Goal: Transaction & Acquisition: Purchase product/service

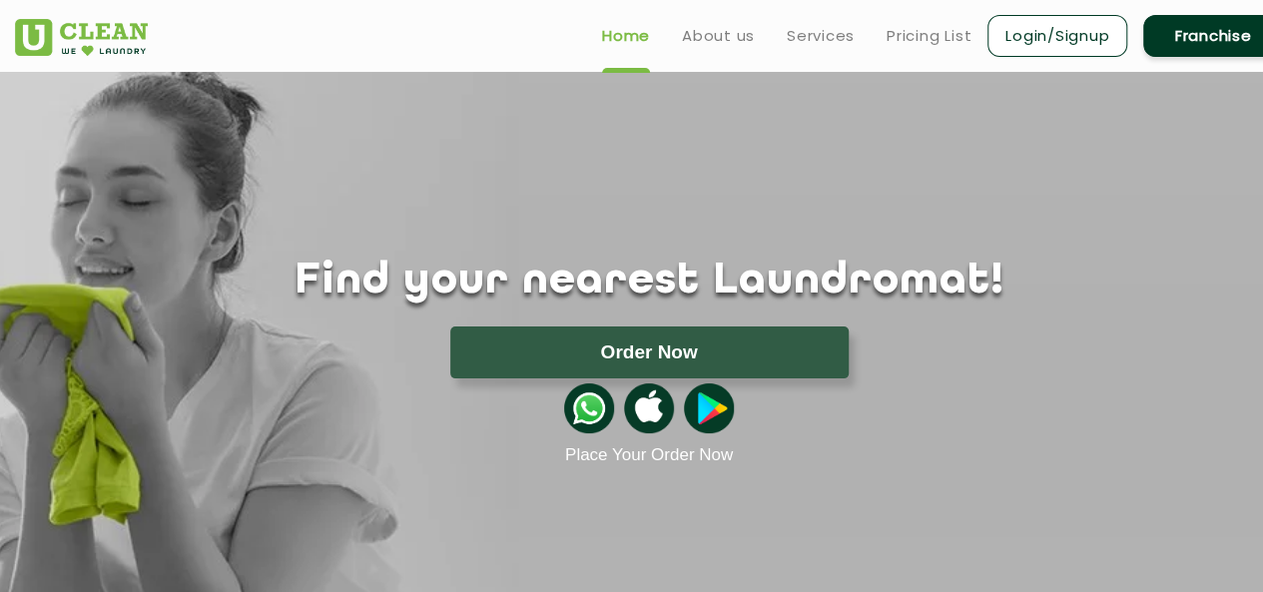
click at [1084, 41] on link "Login/Signup" at bounding box center [1058, 36] width 140 height 42
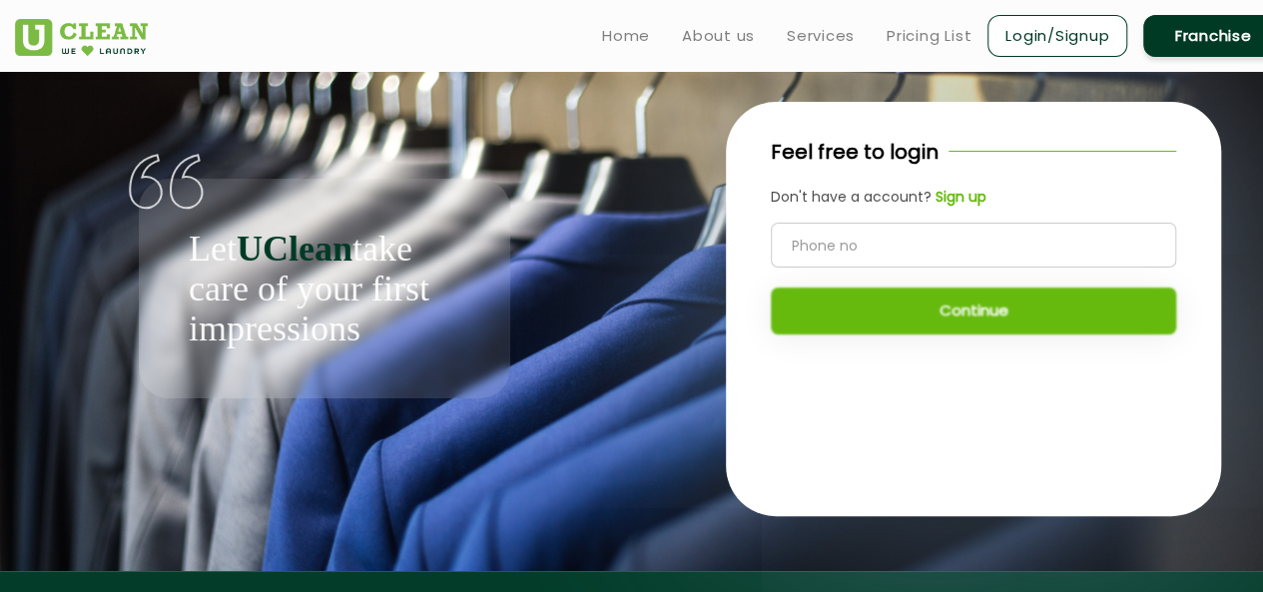
click at [1022, 237] on input "tel" at bounding box center [973, 245] width 405 height 45
type input "9620874141"
click at [970, 202] on b "Sign up" at bounding box center [961, 197] width 51 height 20
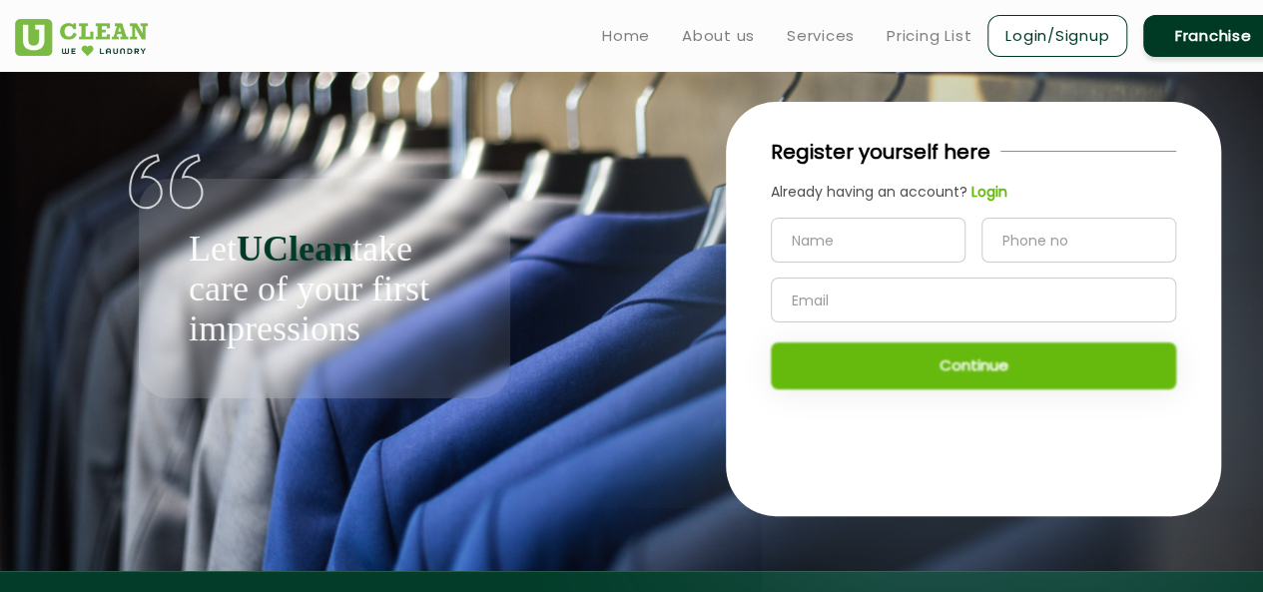
click at [902, 249] on input "text" at bounding box center [868, 240] width 195 height 45
type input "swapnil"
type input "9620874141"
click at [865, 305] on input "text" at bounding box center [973, 300] width 405 height 45
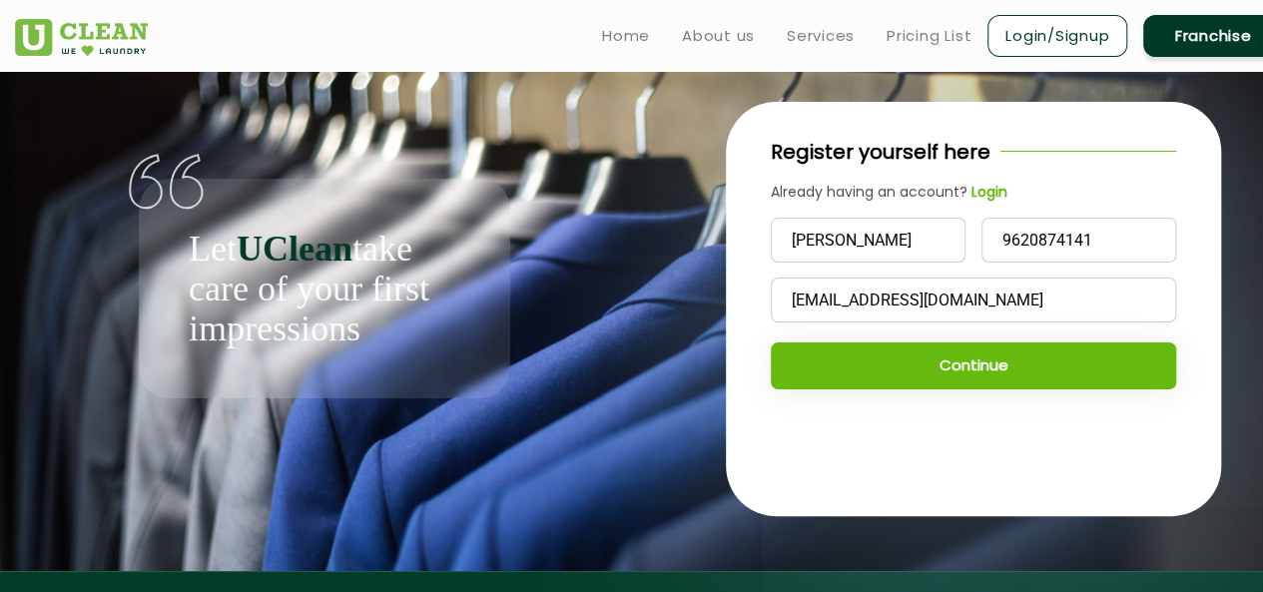
type input "swapat22@gmail.com"
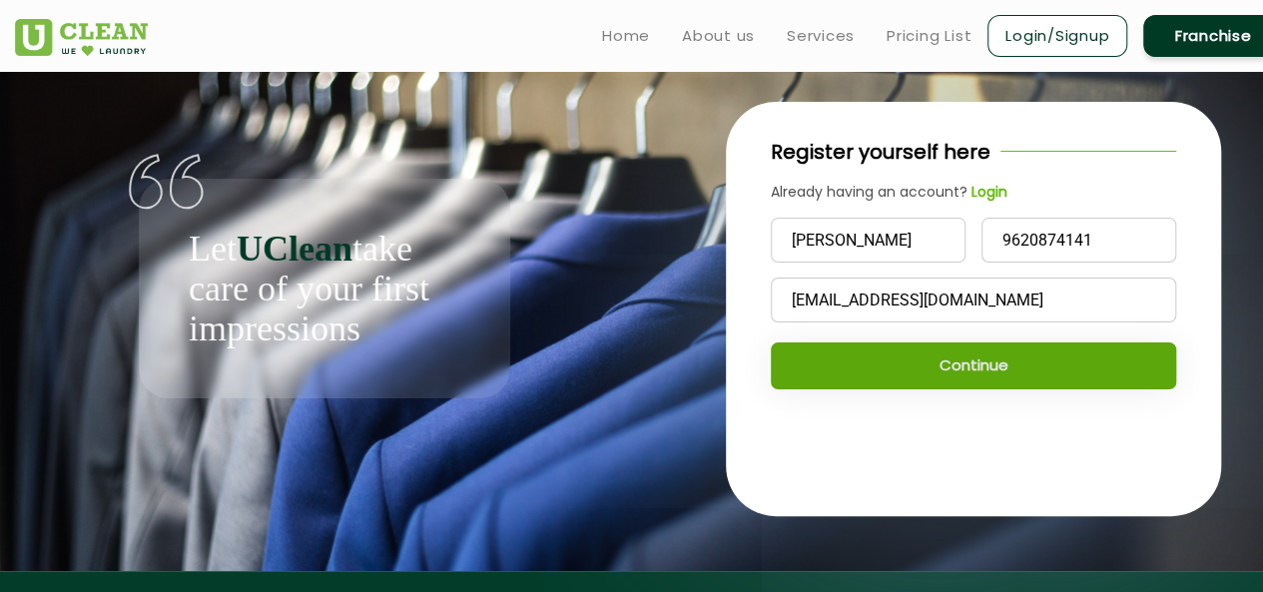
click at [924, 360] on button "Continue" at bounding box center [973, 366] width 405 height 47
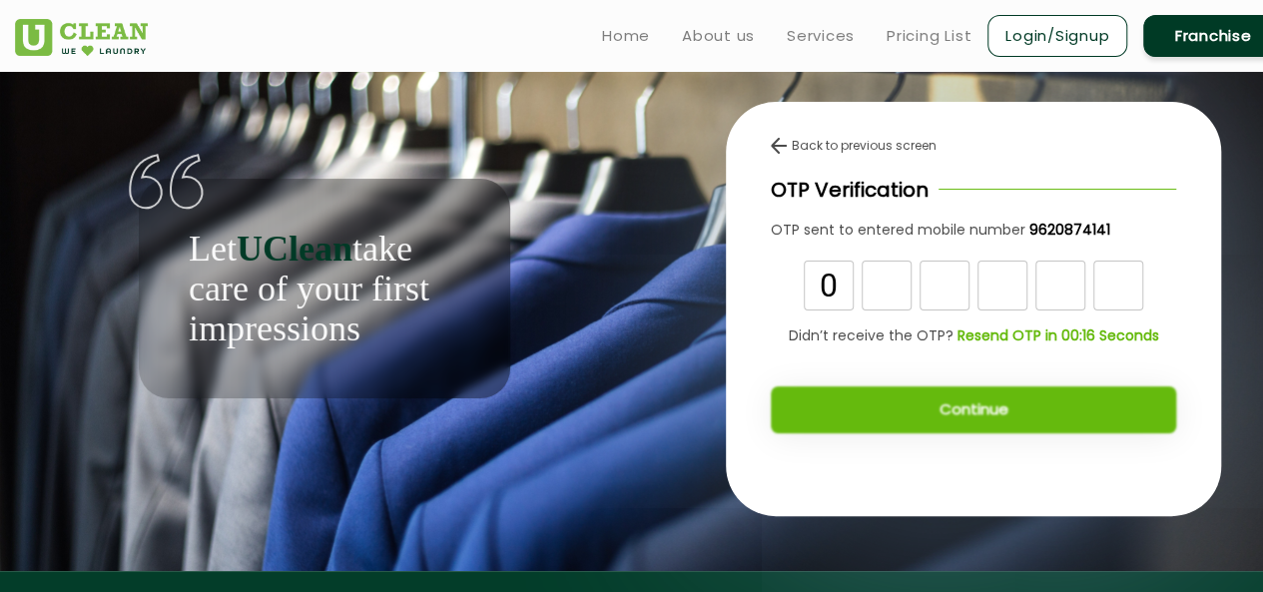
type input "0"
type input "1"
type input "8"
type input "0"
type input "9"
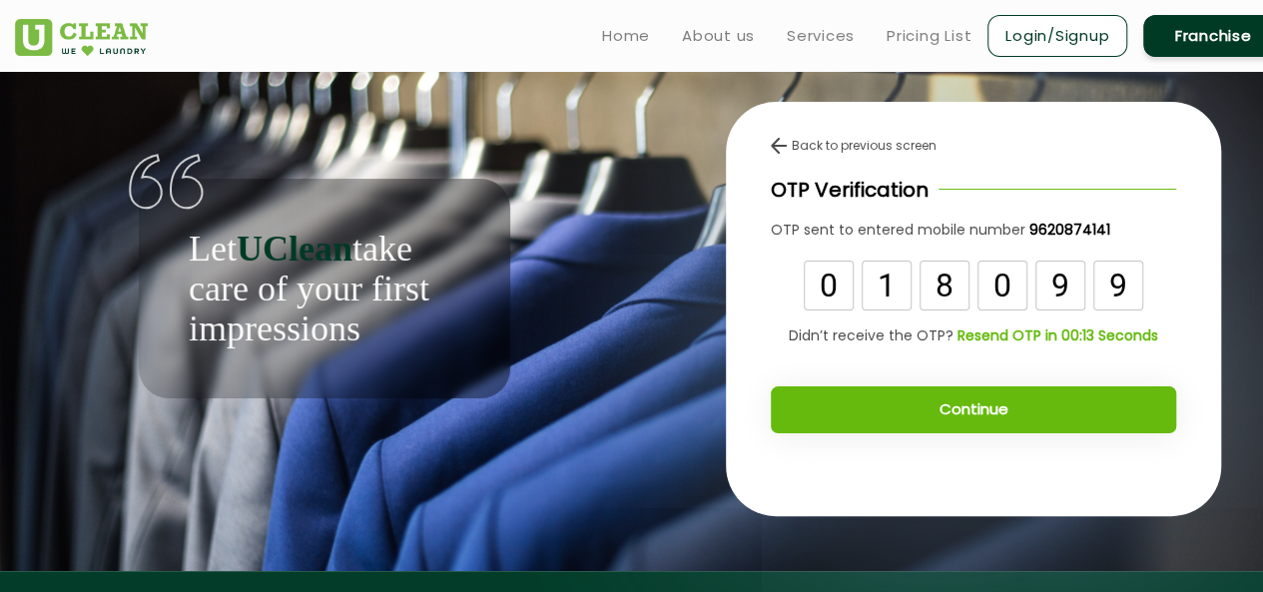
type input "9"
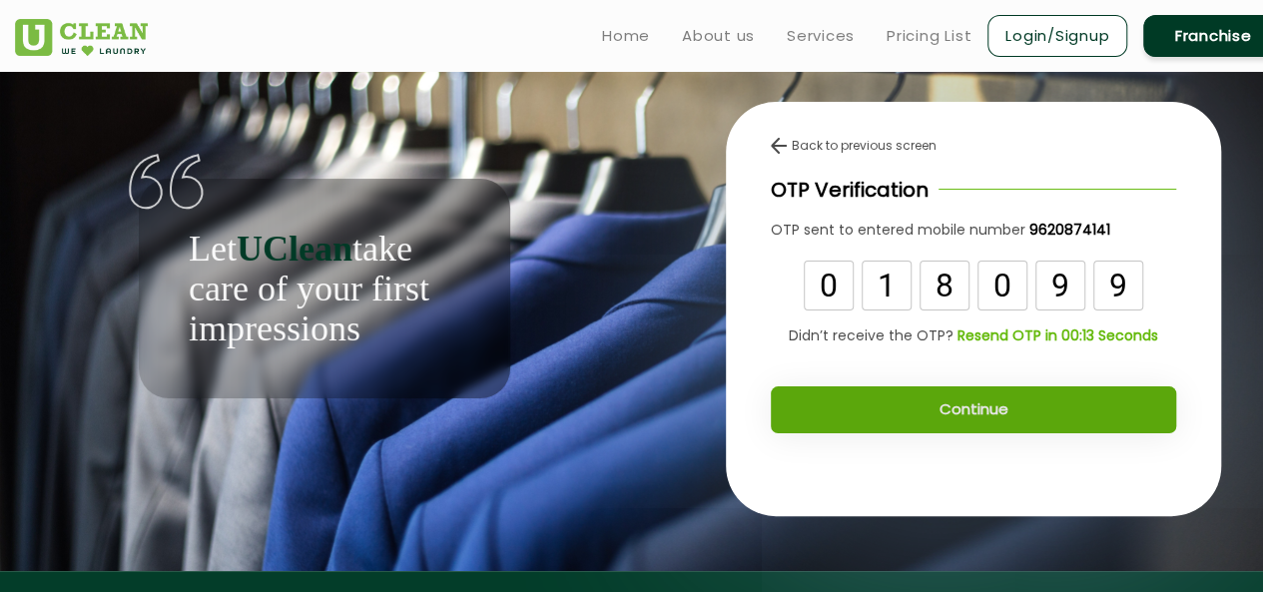
click at [988, 398] on button "Continue" at bounding box center [973, 409] width 405 height 47
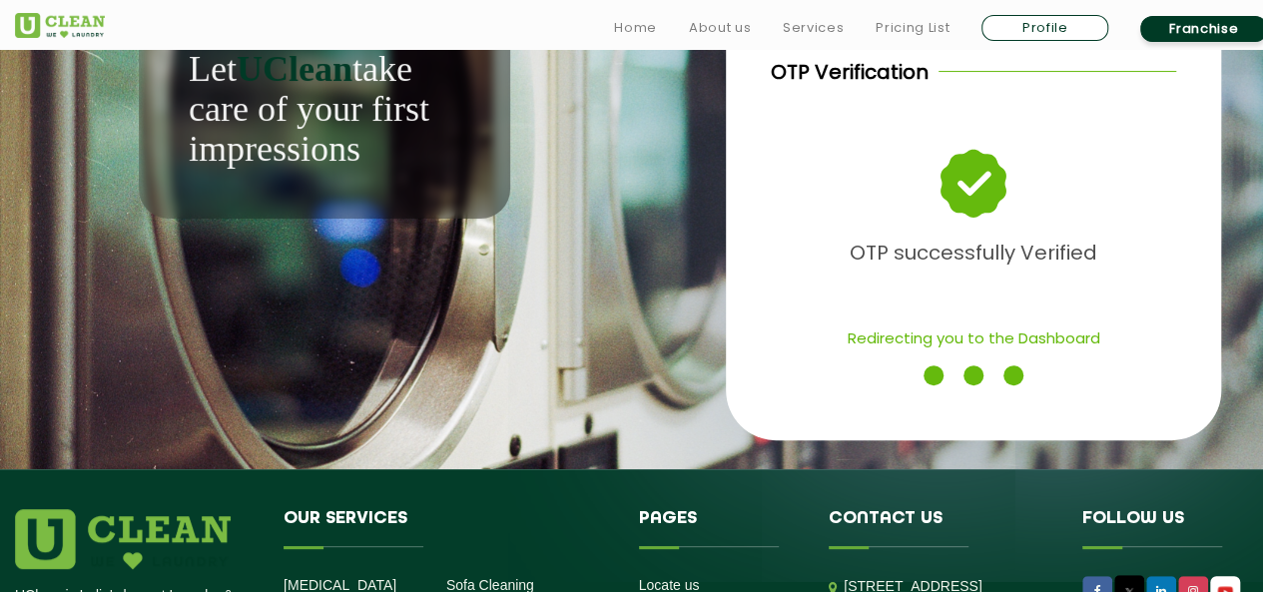
scroll to position [200, 0]
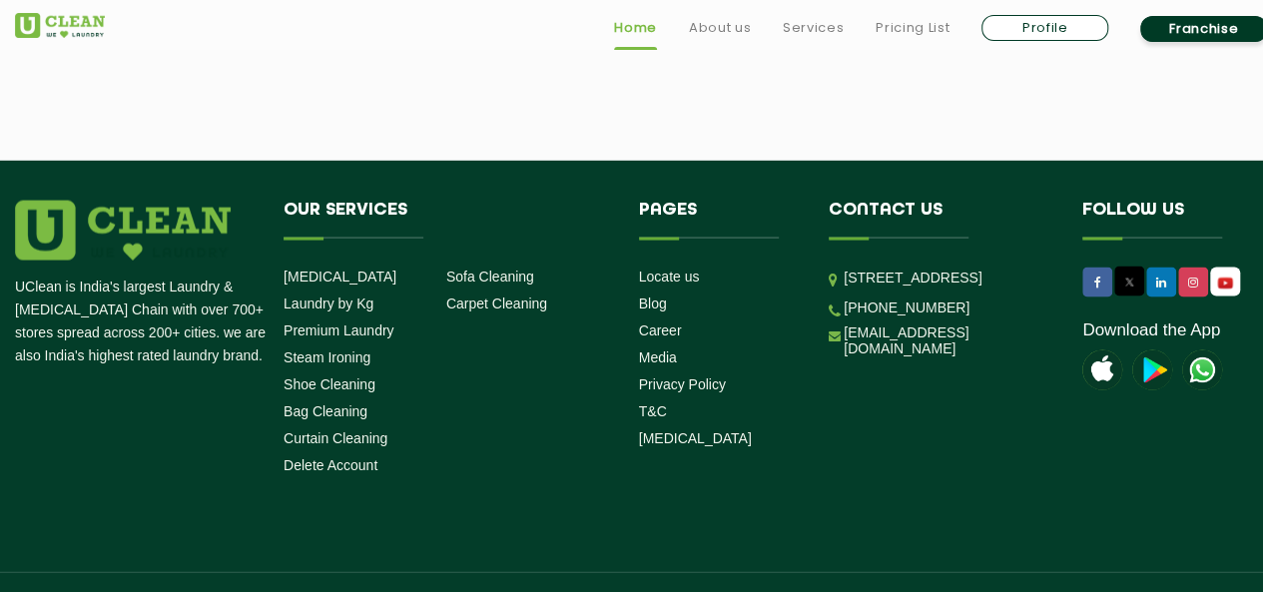
scroll to position [5692, 0]
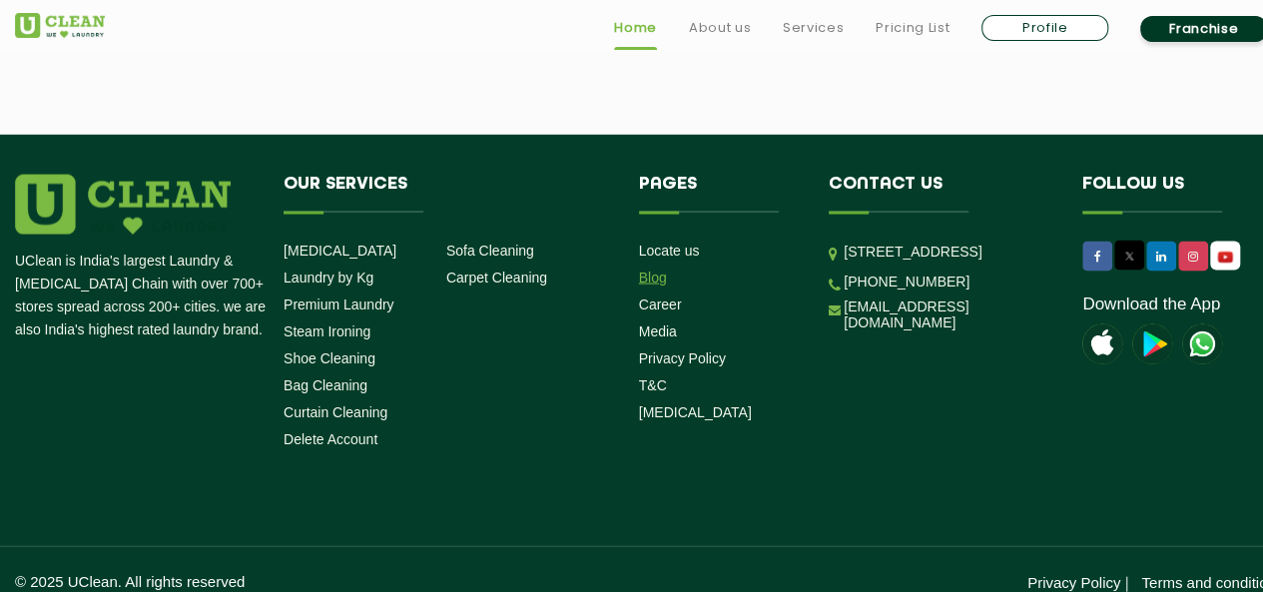
click at [653, 286] on link "Blog" at bounding box center [653, 278] width 28 height 16
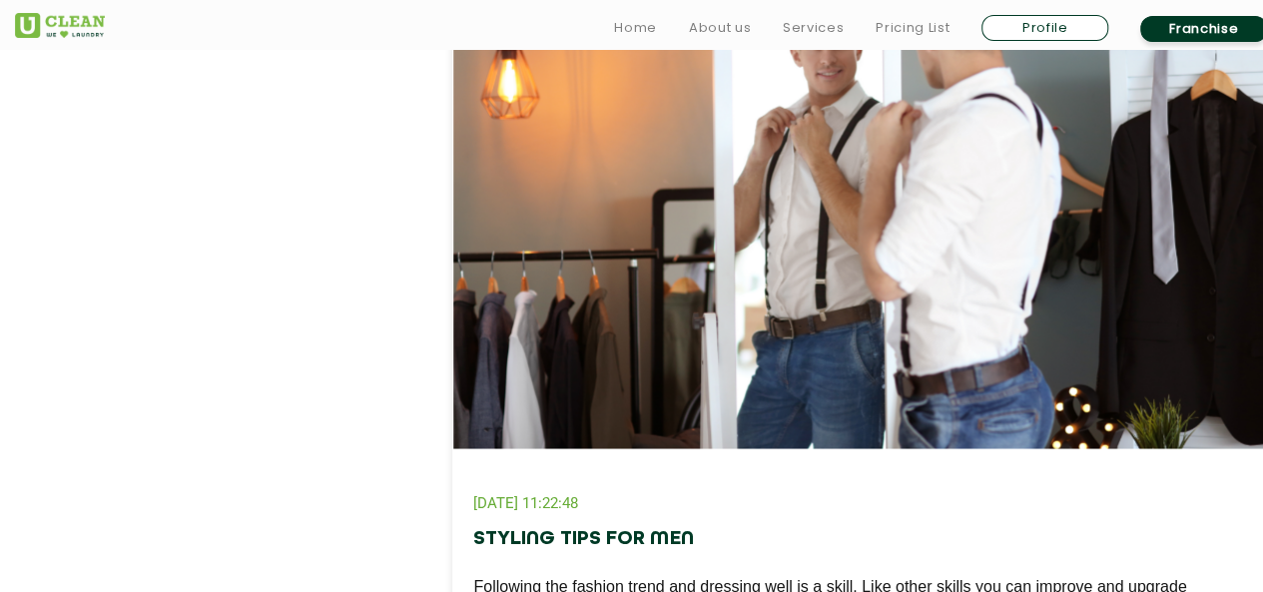
scroll to position [2696, 0]
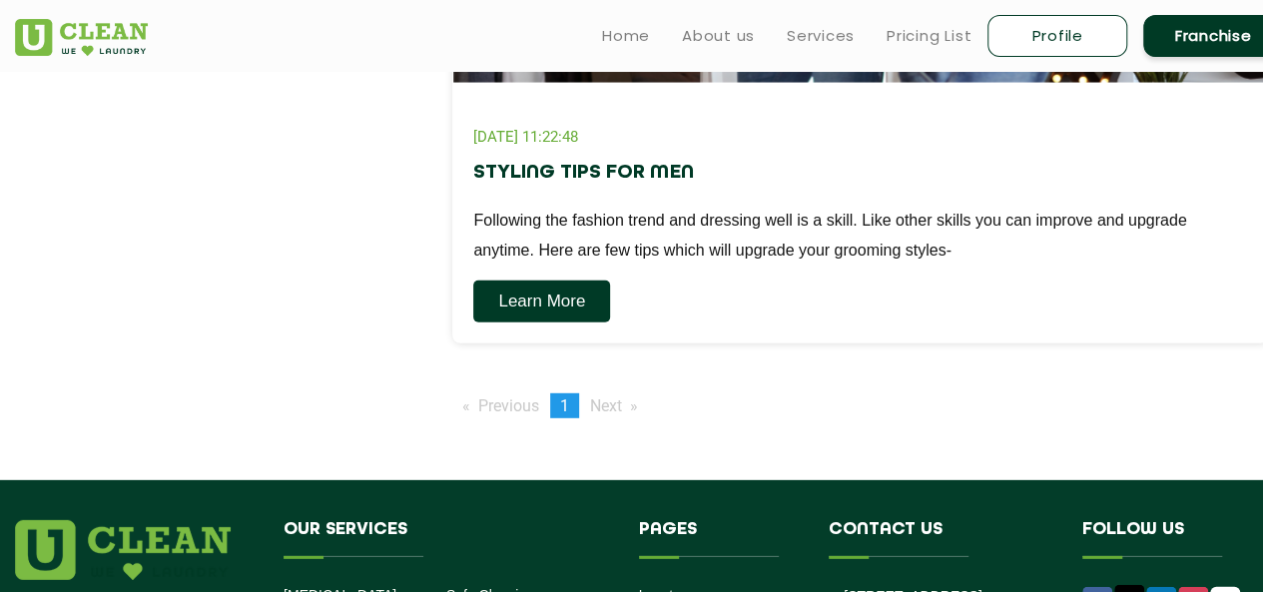
click at [523, 302] on link "Learn More" at bounding box center [541, 302] width 137 height 42
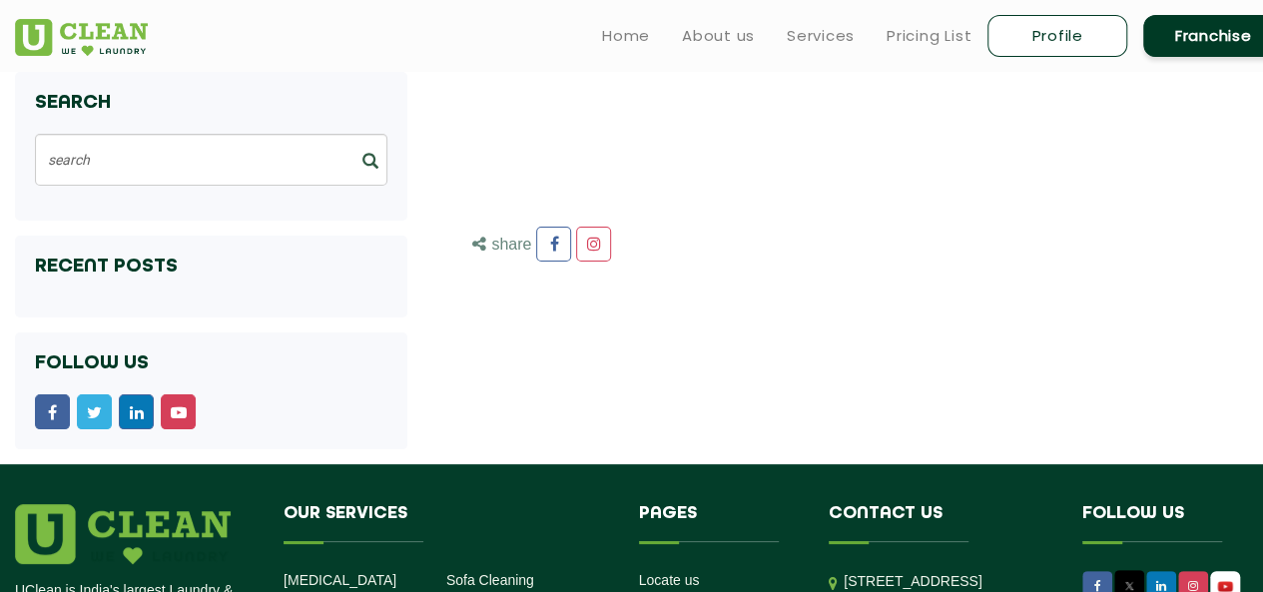
scroll to position [792, 0]
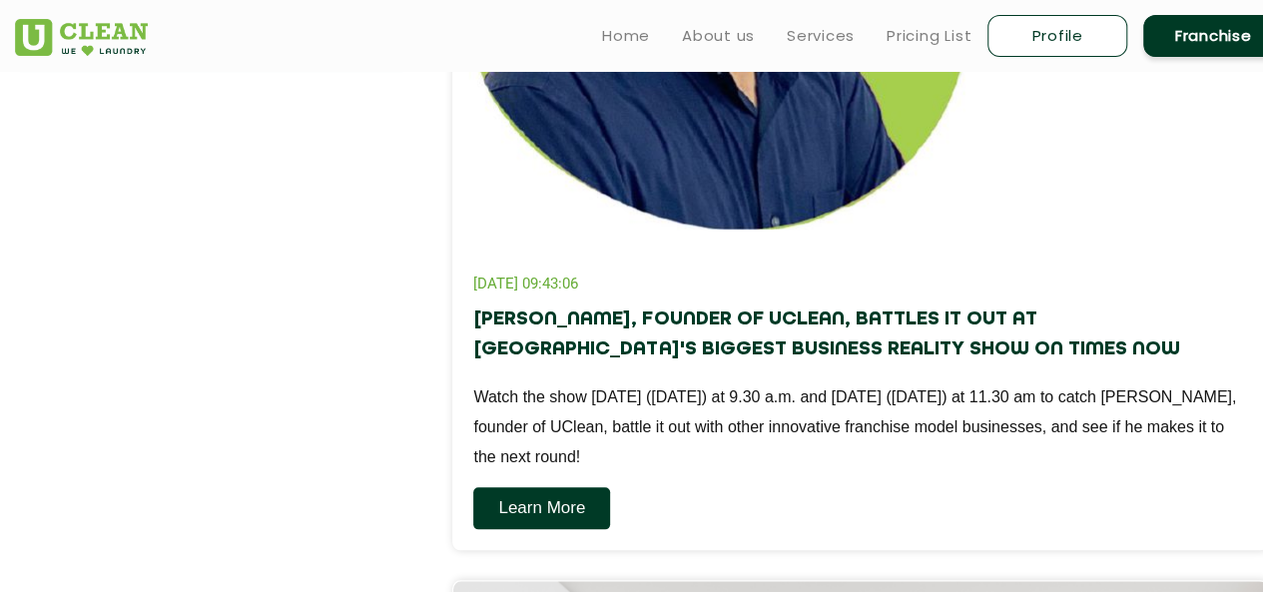
click at [562, 512] on link "Learn More" at bounding box center [541, 508] width 137 height 42
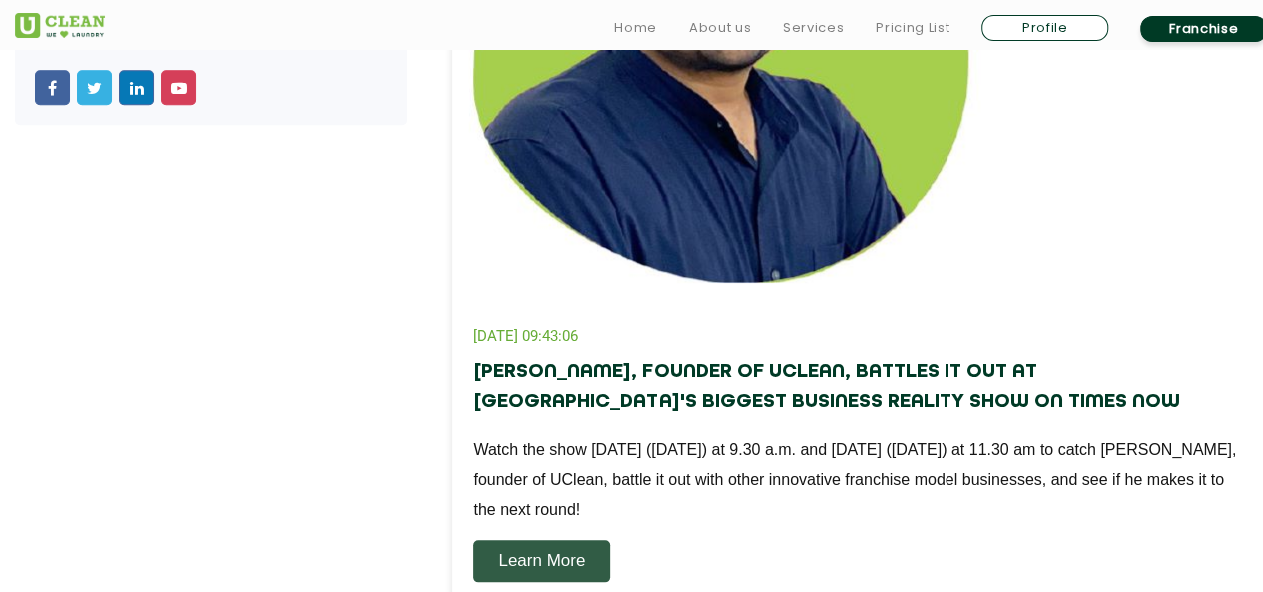
scroll to position [799, 0]
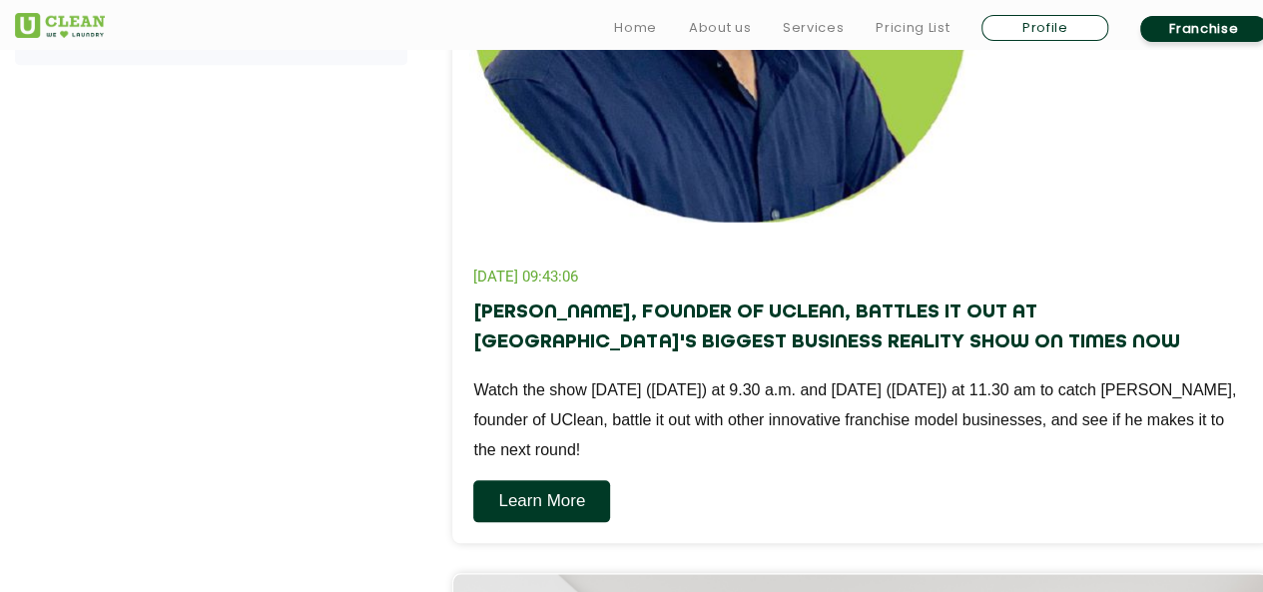
click at [527, 494] on link "Learn More" at bounding box center [541, 501] width 137 height 42
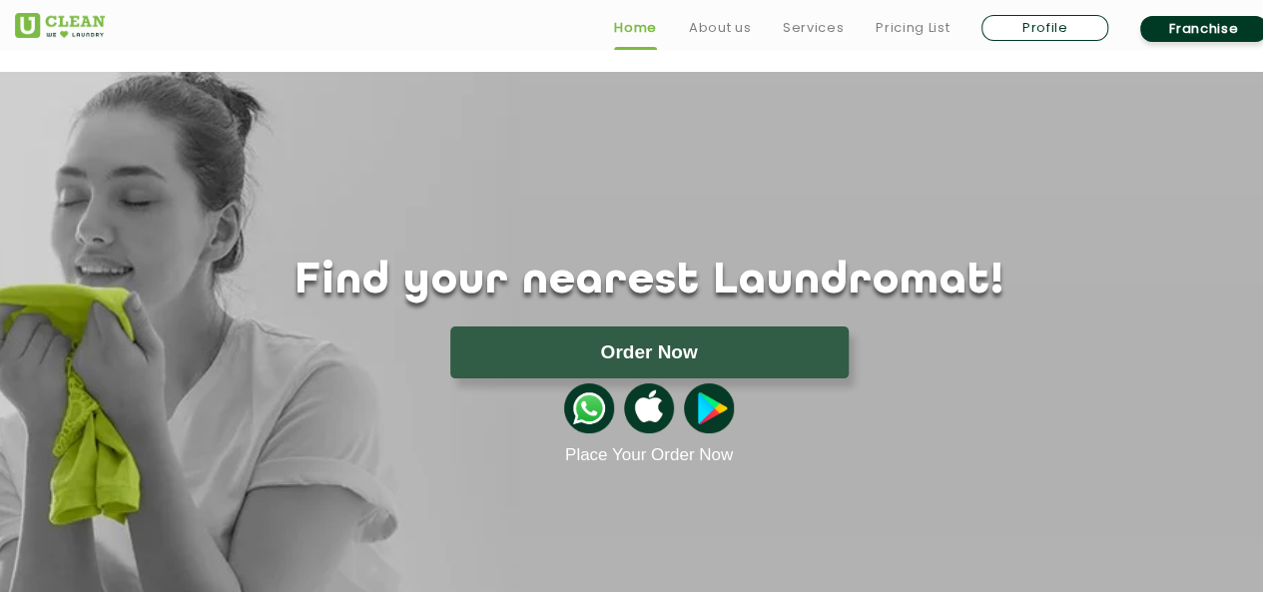
scroll to position [2589, 0]
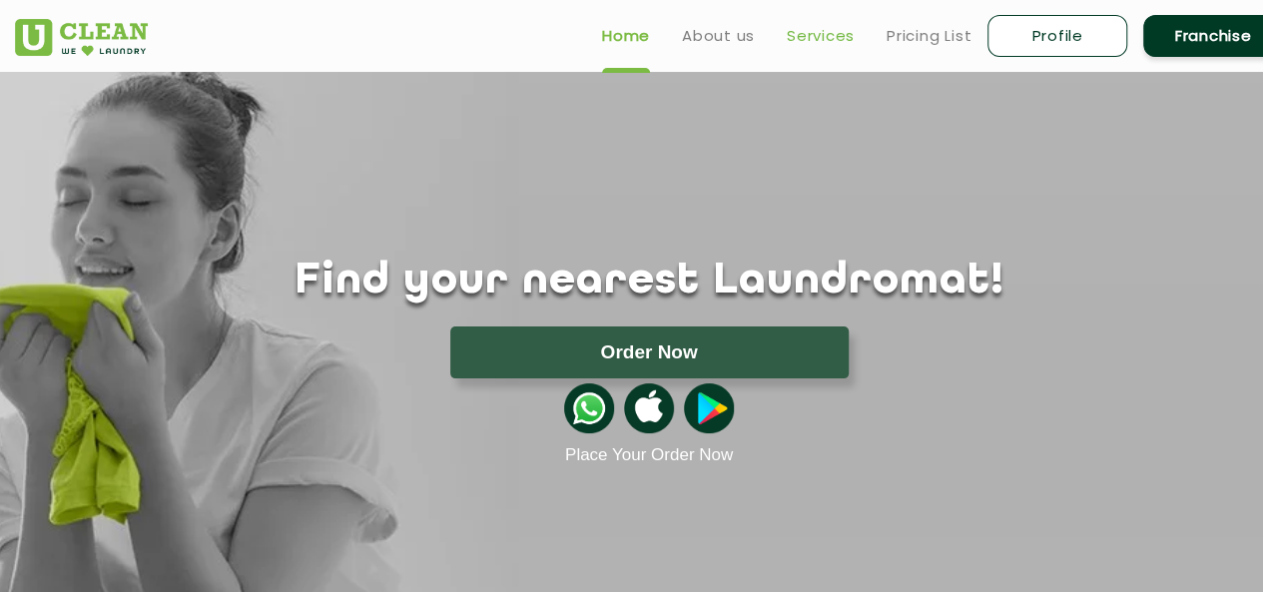
click at [802, 39] on link "Services" at bounding box center [821, 36] width 68 height 24
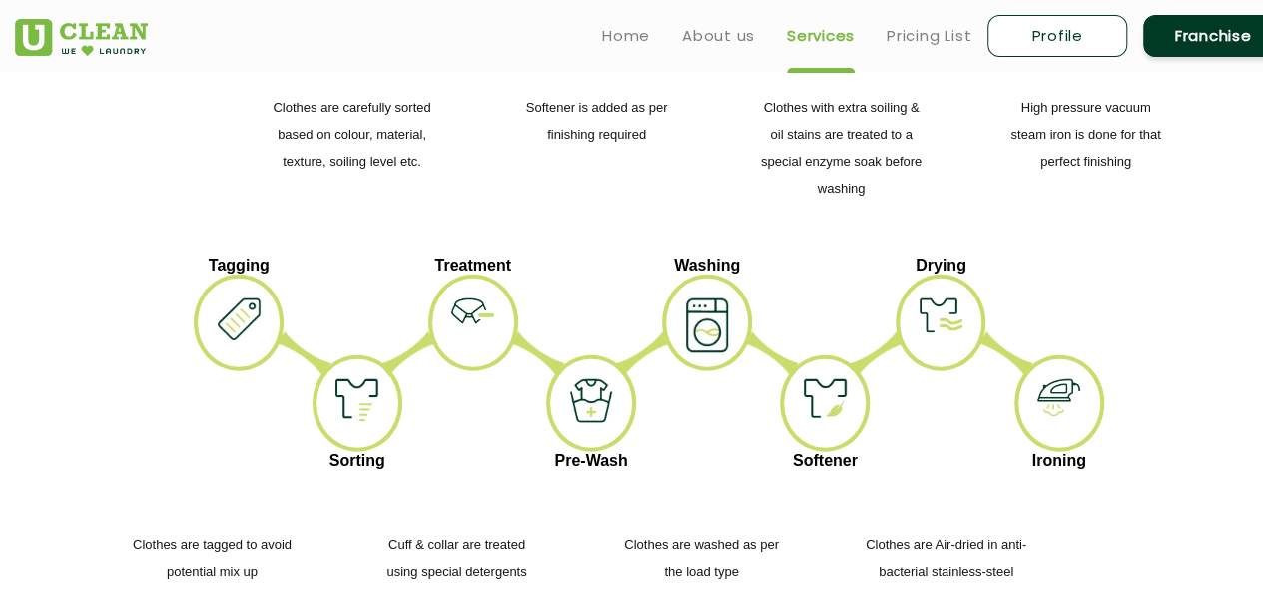
scroll to position [2397, 0]
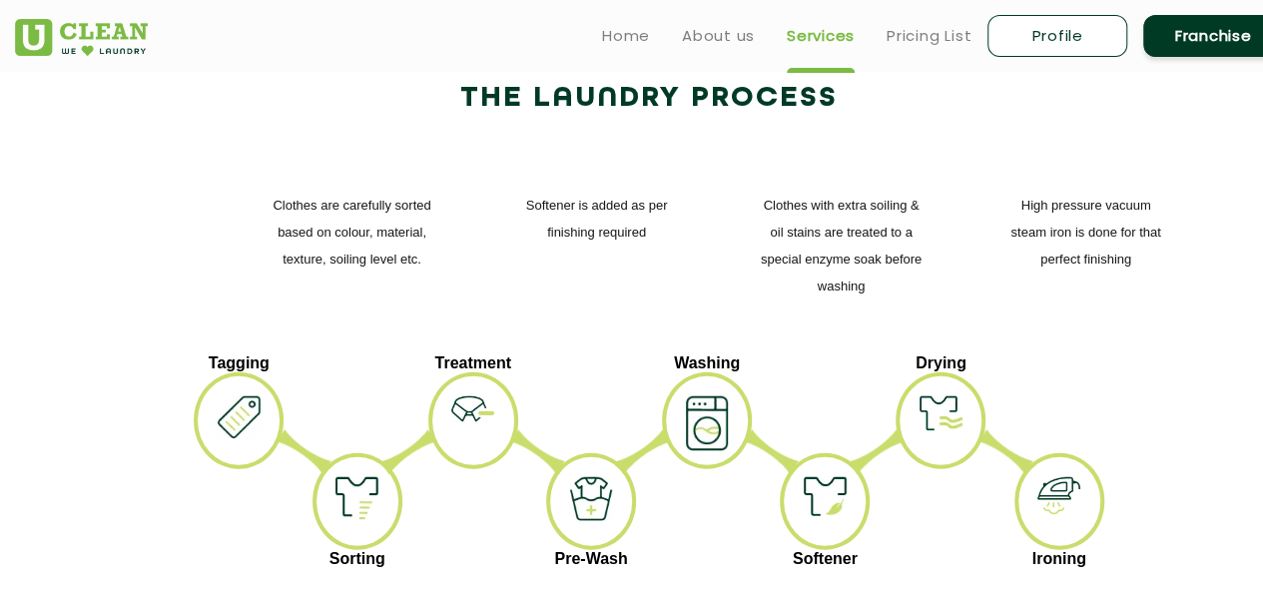
click at [266, 372] on div at bounding box center [239, 420] width 90 height 96
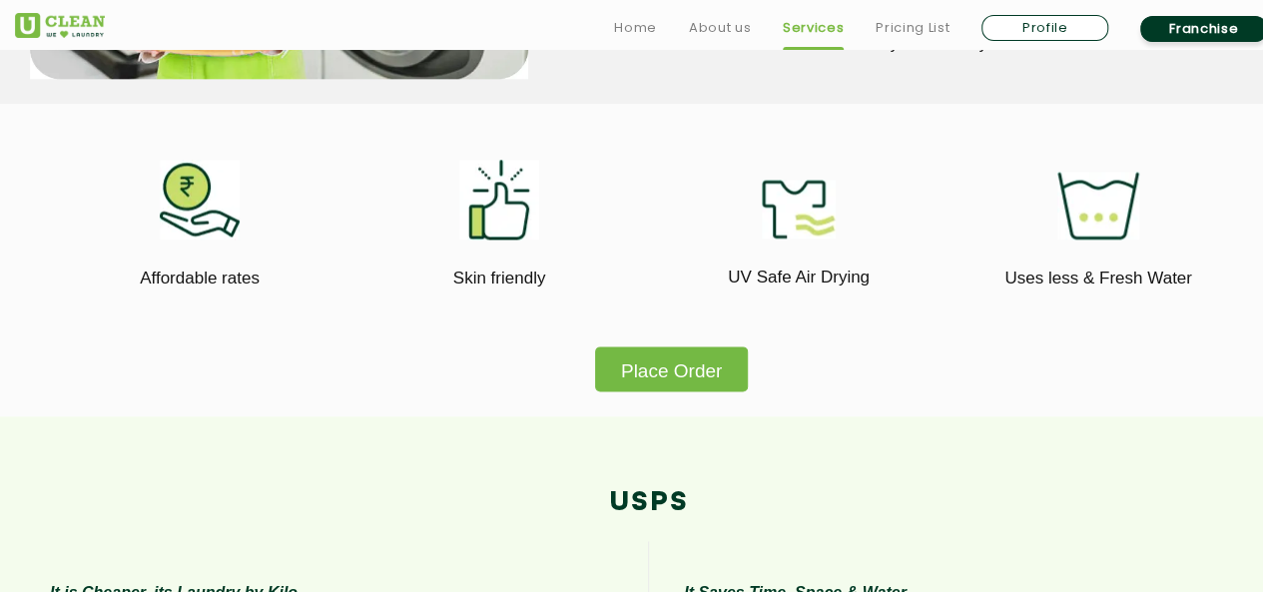
scroll to position [1198, 0]
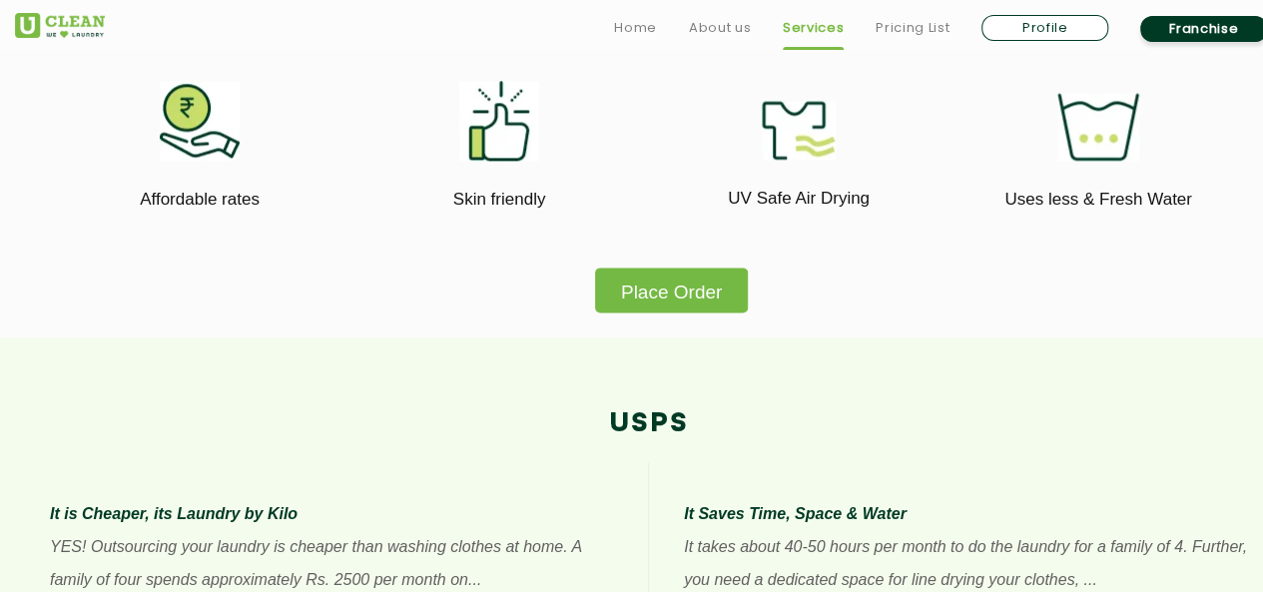
click at [644, 298] on button "Place Order" at bounding box center [671, 290] width 153 height 45
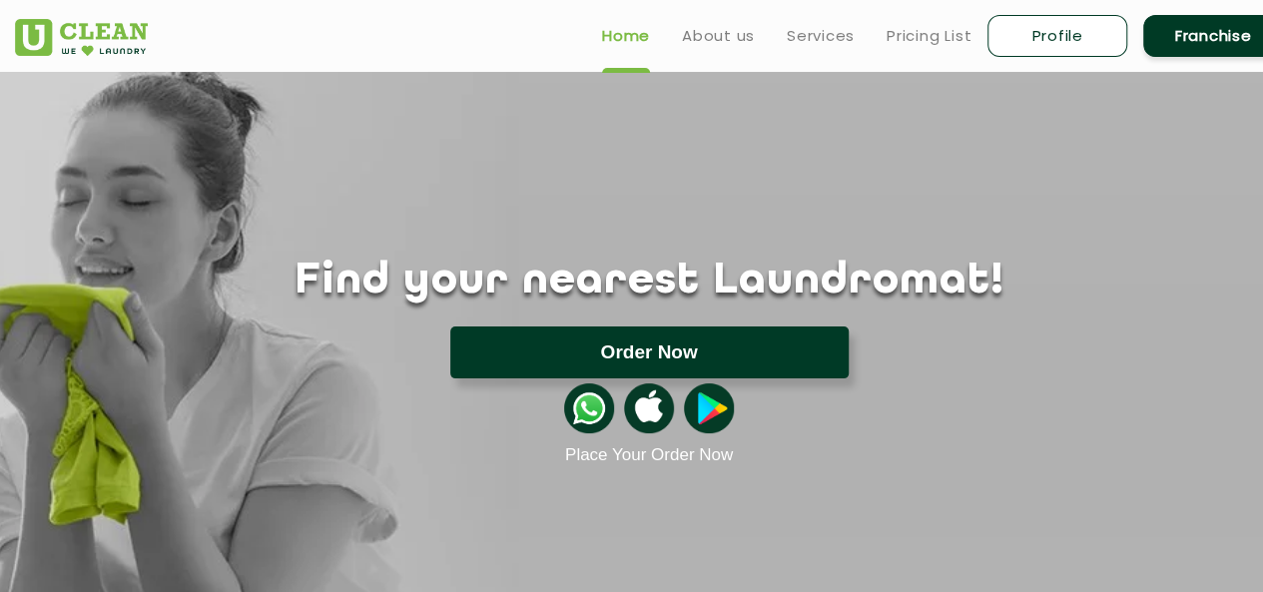
click at [661, 352] on button "Order Now" at bounding box center [649, 353] width 398 height 52
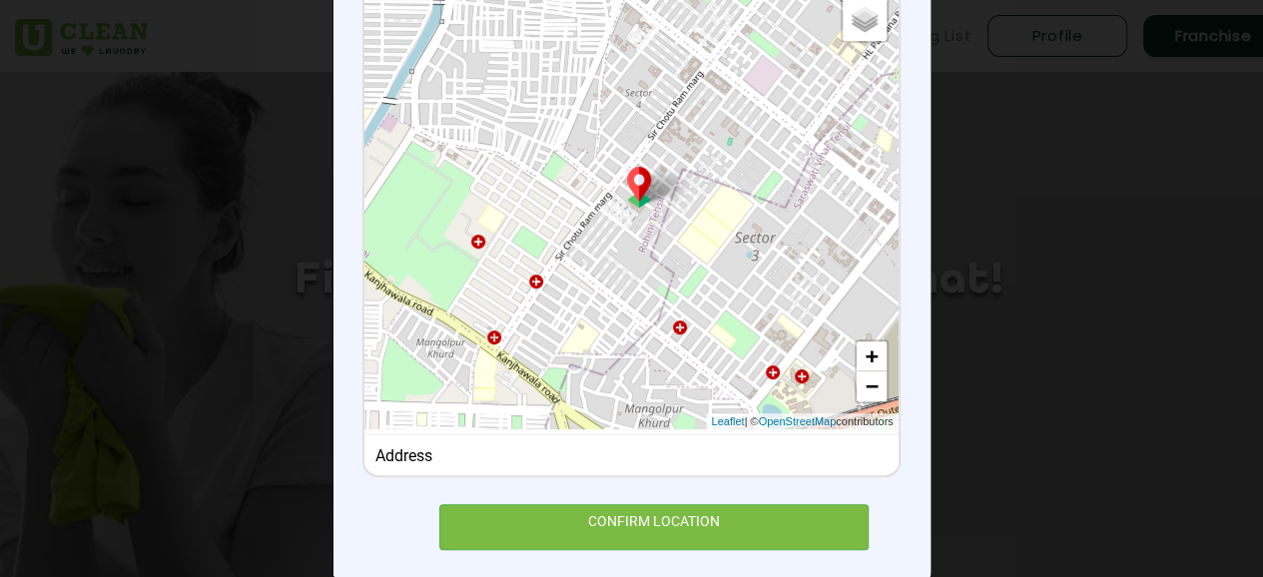
scroll to position [300, 0]
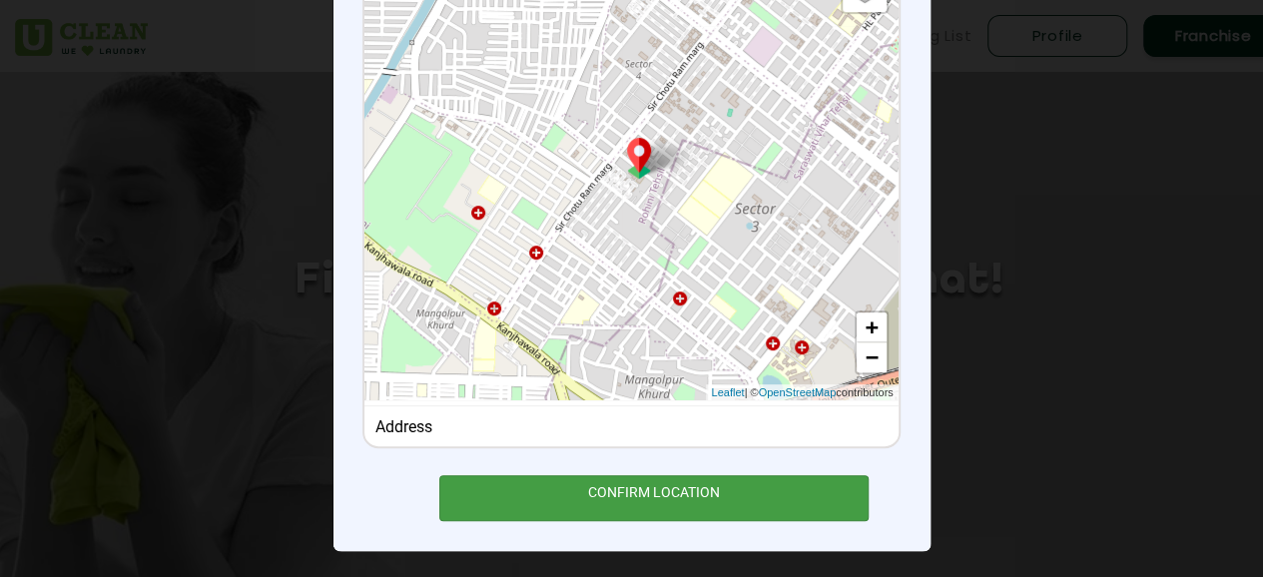
click at [641, 504] on div "CONFIRM LOCATION" at bounding box center [654, 497] width 430 height 45
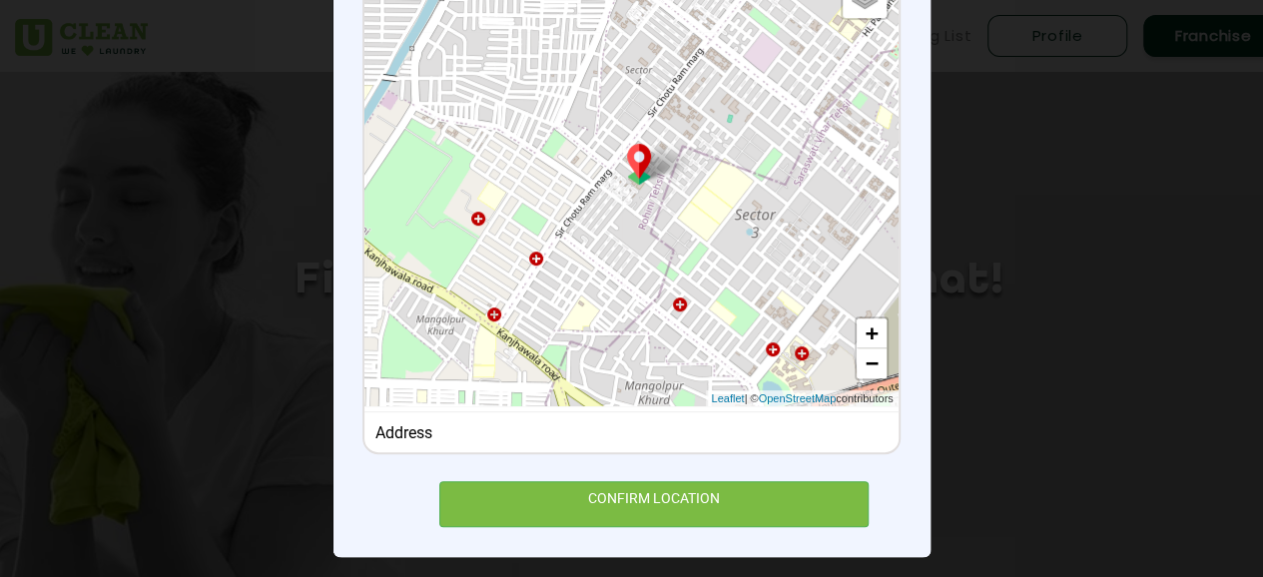
scroll to position [305, 0]
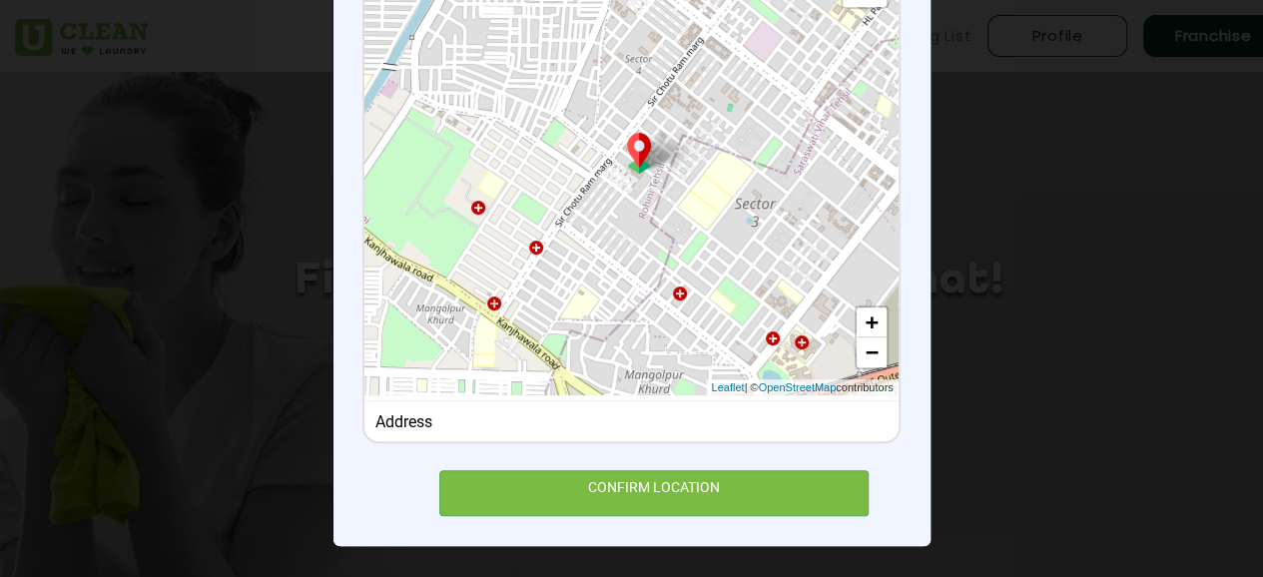
click at [523, 420] on div "Address" at bounding box center [631, 421] width 512 height 19
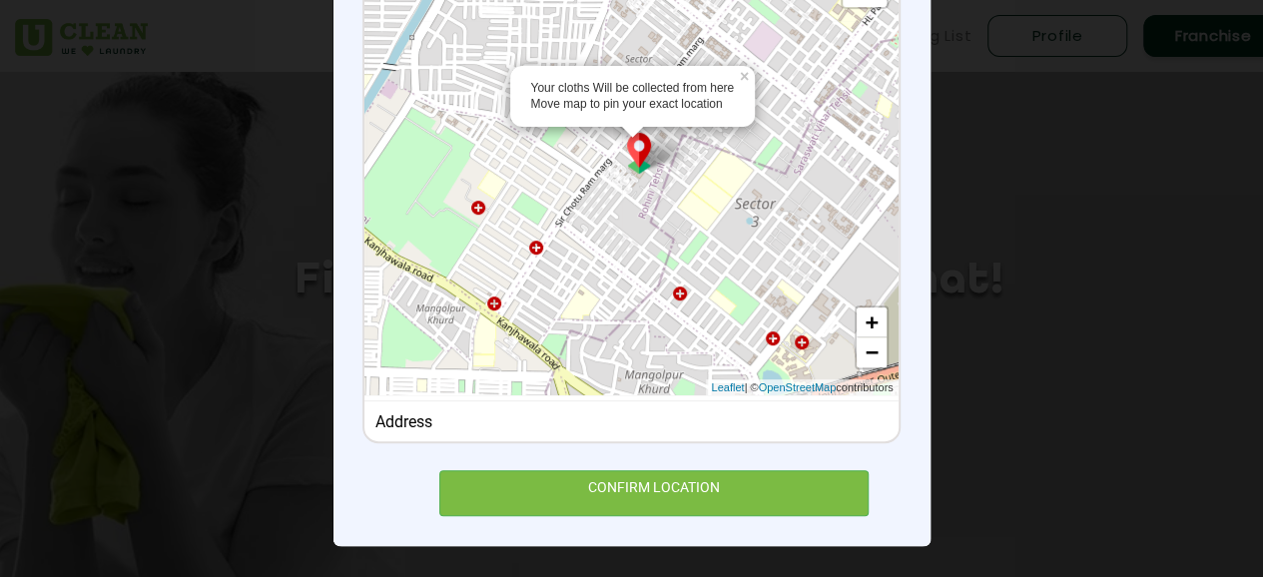
scroll to position [256, 0]
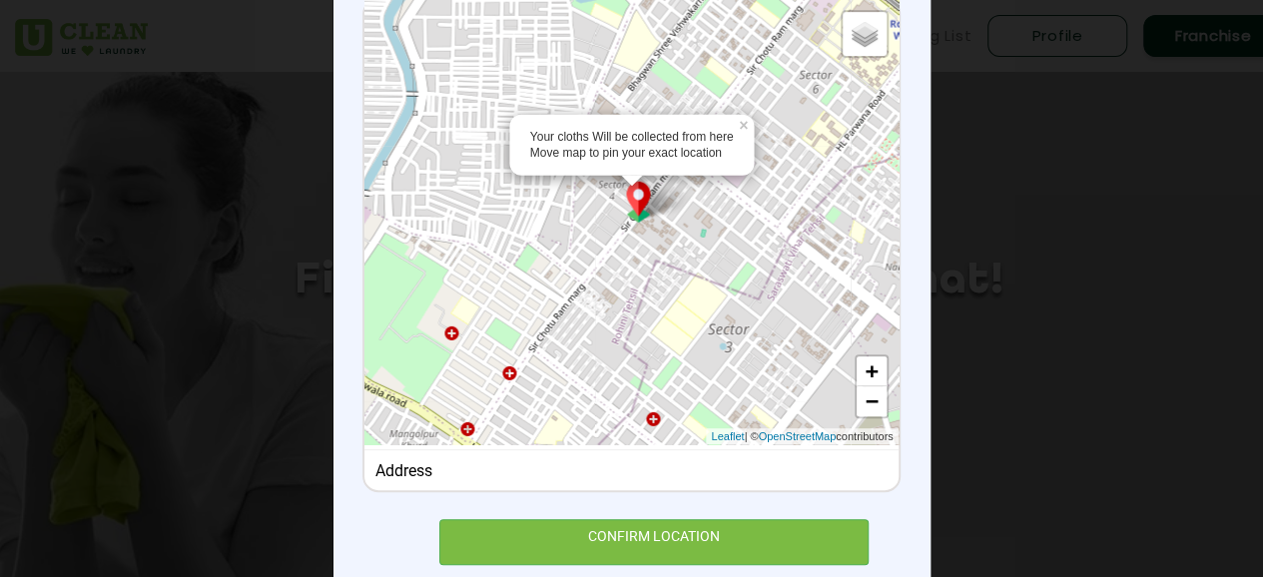
drag, startPoint x: 635, startPoint y: 151, endPoint x: 611, endPoint y: 229, distance: 81.5
click at [611, 229] on div "Your cloths Will be collected from here Move map to pin your exact location × D…" at bounding box center [630, 222] width 533 height 444
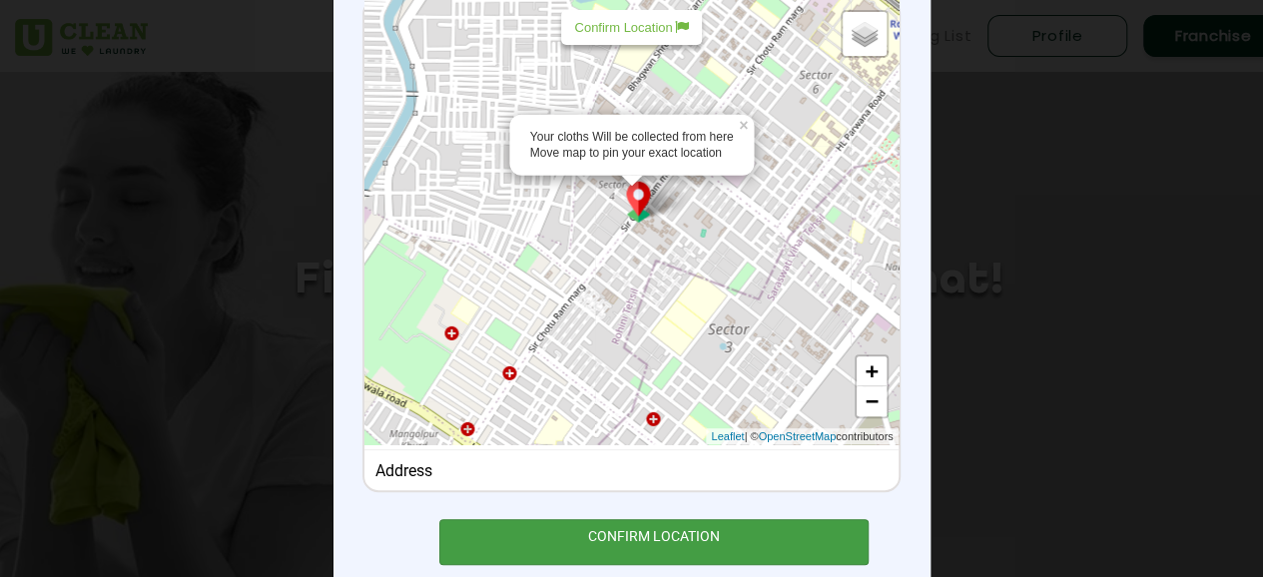
click at [673, 545] on div "CONFIRM LOCATION" at bounding box center [654, 541] width 430 height 45
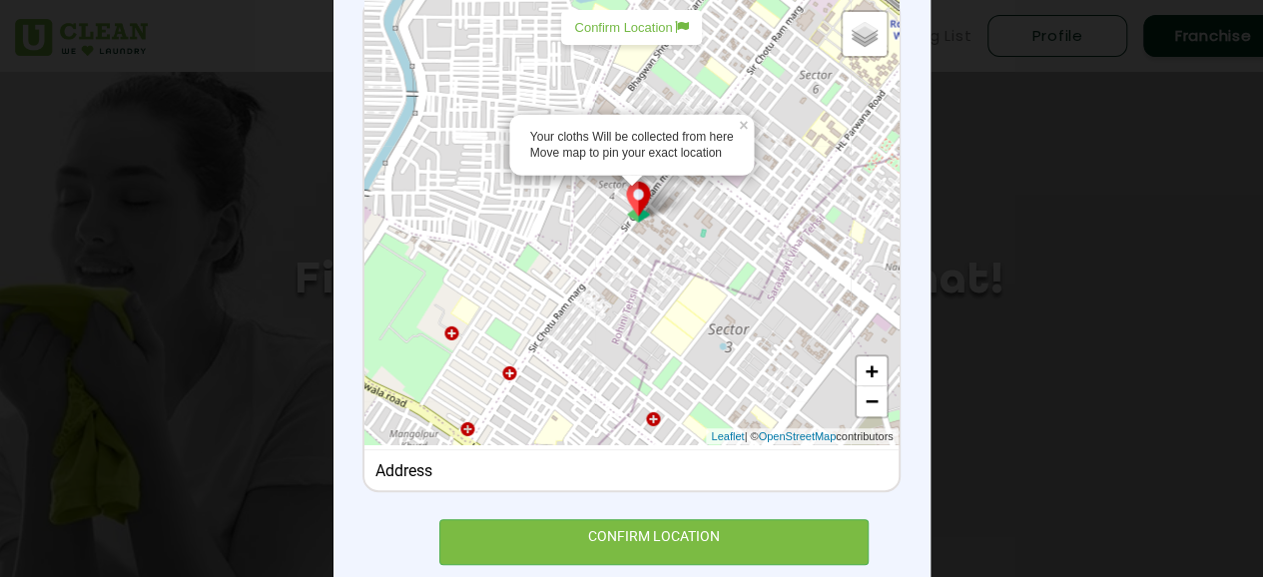
click at [643, 39] on div "Confirm Location" at bounding box center [631, 27] width 140 height 35
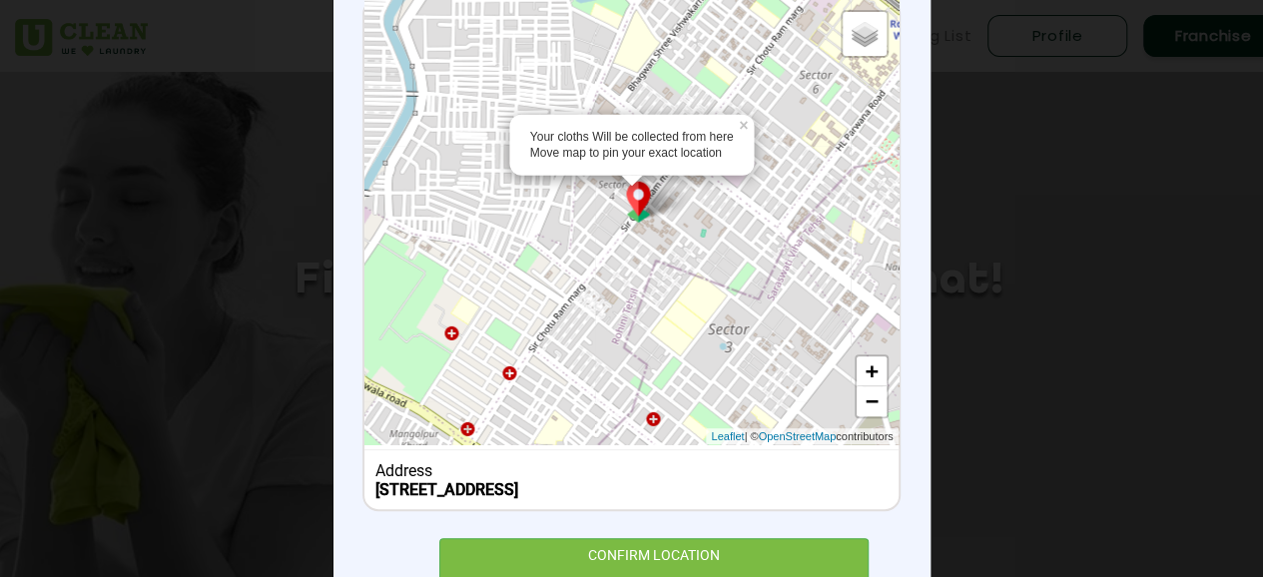
click at [643, 534] on div "Set Delivery location P443+R9P, Sir Chotu Ram Marg, Pocket 4, Sector 4, Rohini,…" at bounding box center [630, 236] width 537 height 693
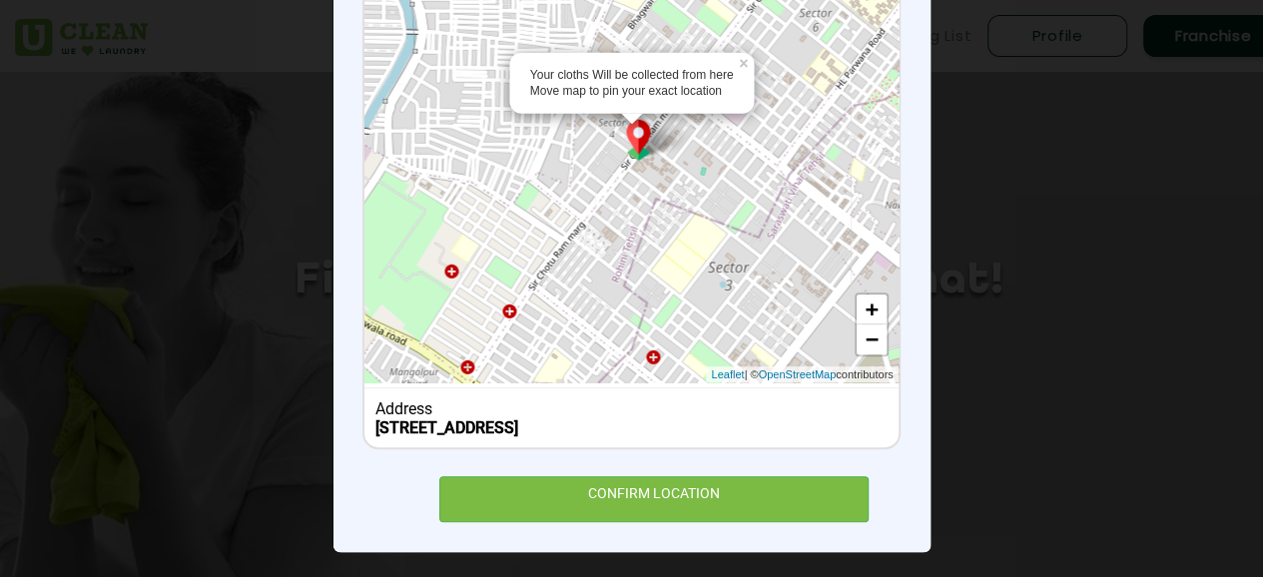
scroll to position [344, 0]
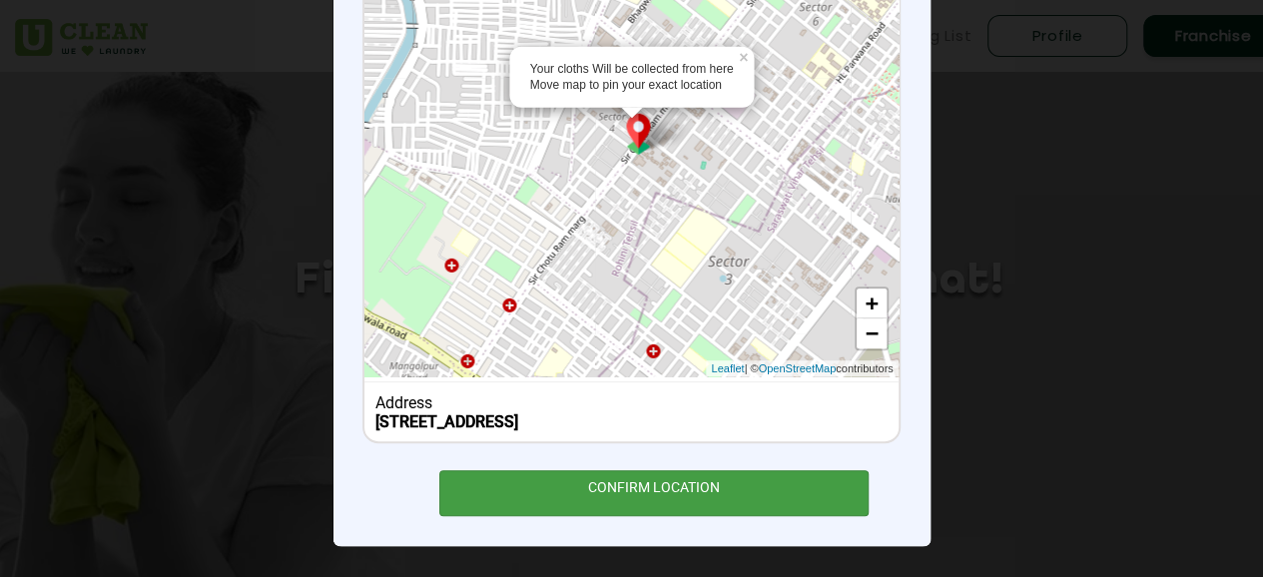
click at [669, 492] on div "CONFIRM LOCATION" at bounding box center [654, 492] width 430 height 45
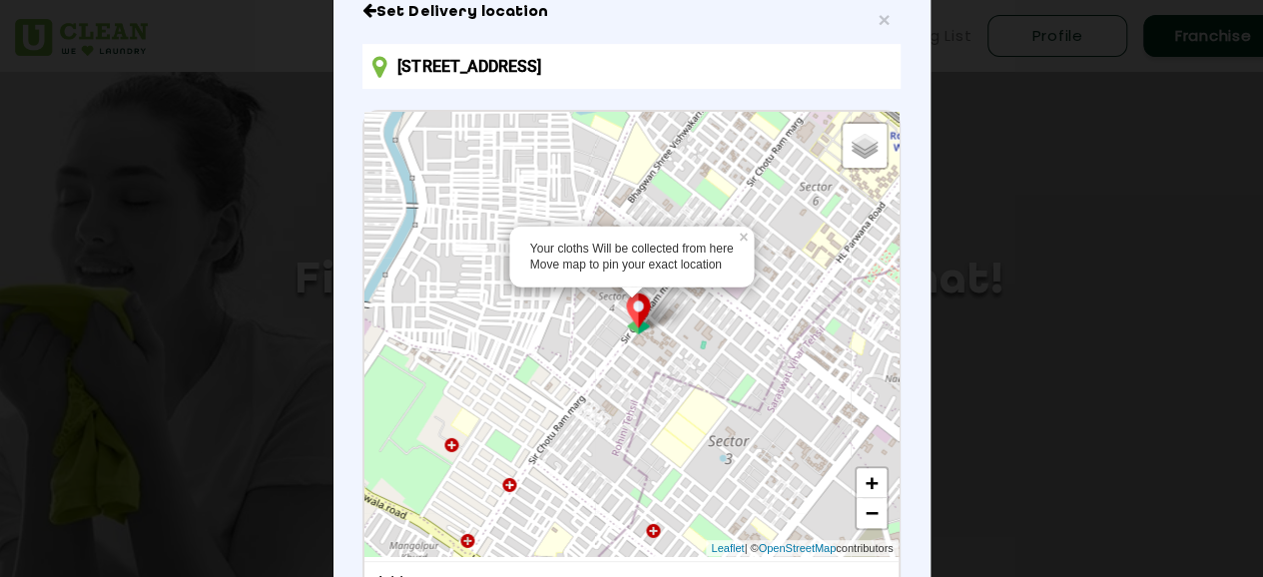
scroll to position [144, 0]
click at [759, 78] on input "P443+R9P, Sir Chotu Ram Marg, Pocket 4, Sector 4, Rohini, Delhi, 110085, India" at bounding box center [630, 66] width 537 height 45
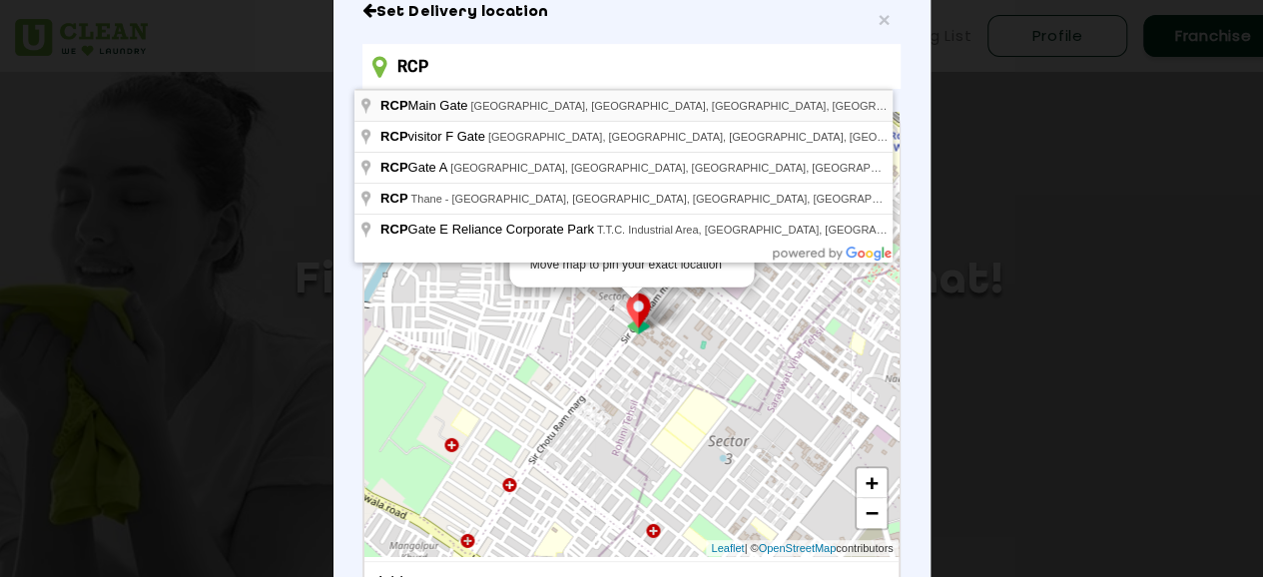
type input "RCP Main Gate, Reliance Corporate Park, MIDC Industrial Area, Ghansoli, Navi Mu…"
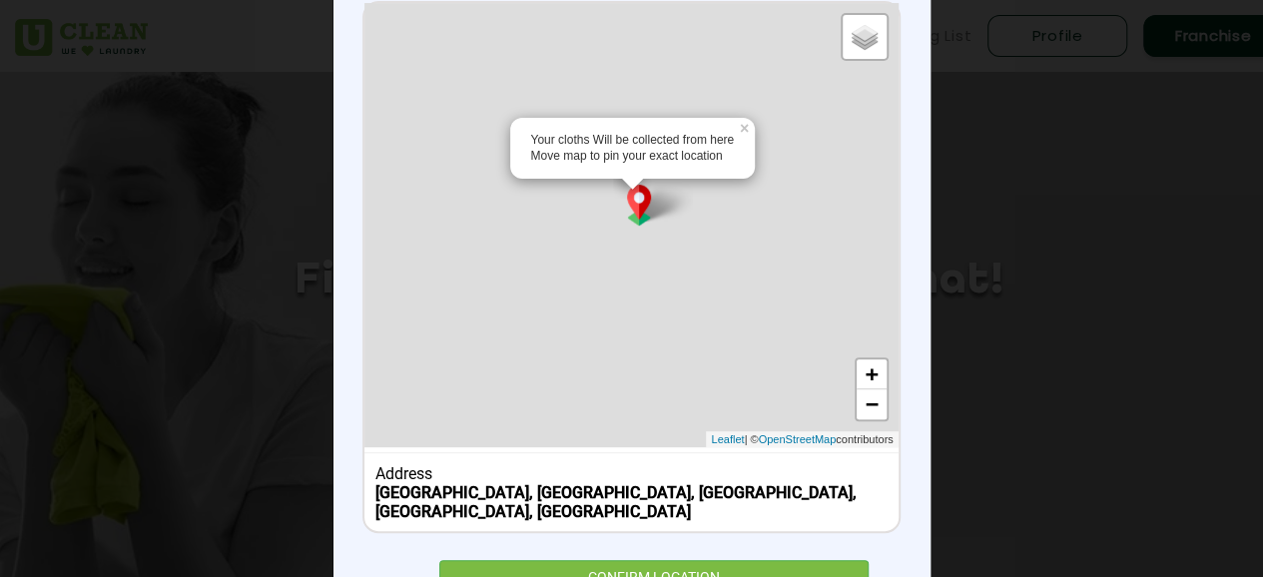
scroll to position [344, 0]
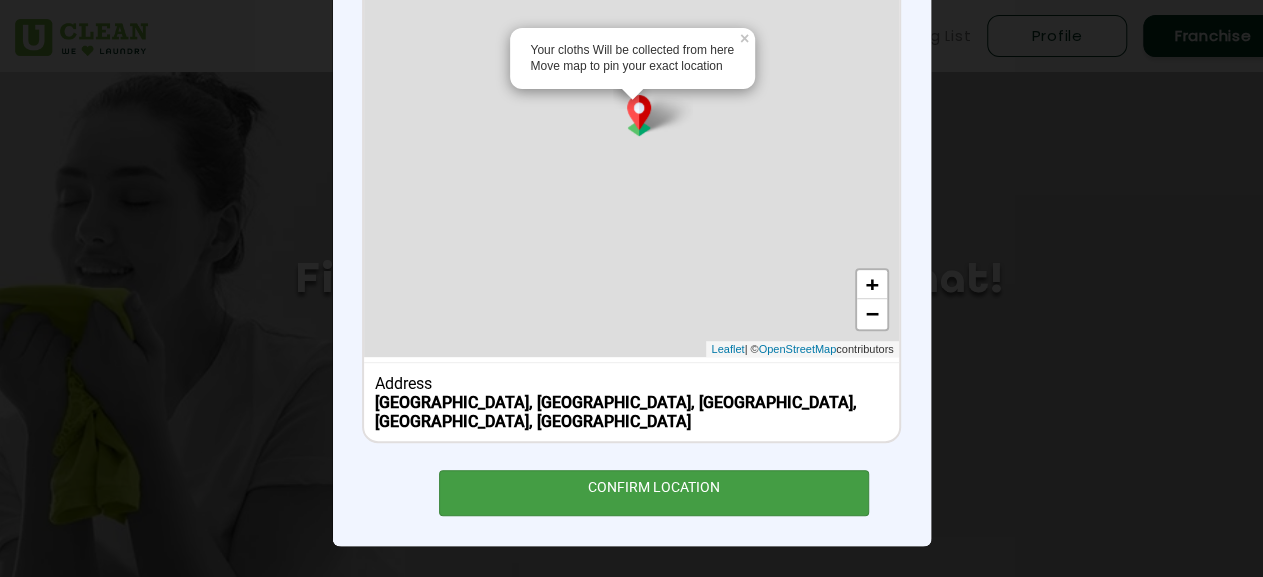
click at [685, 505] on div "CONFIRM LOCATION" at bounding box center [654, 492] width 430 height 45
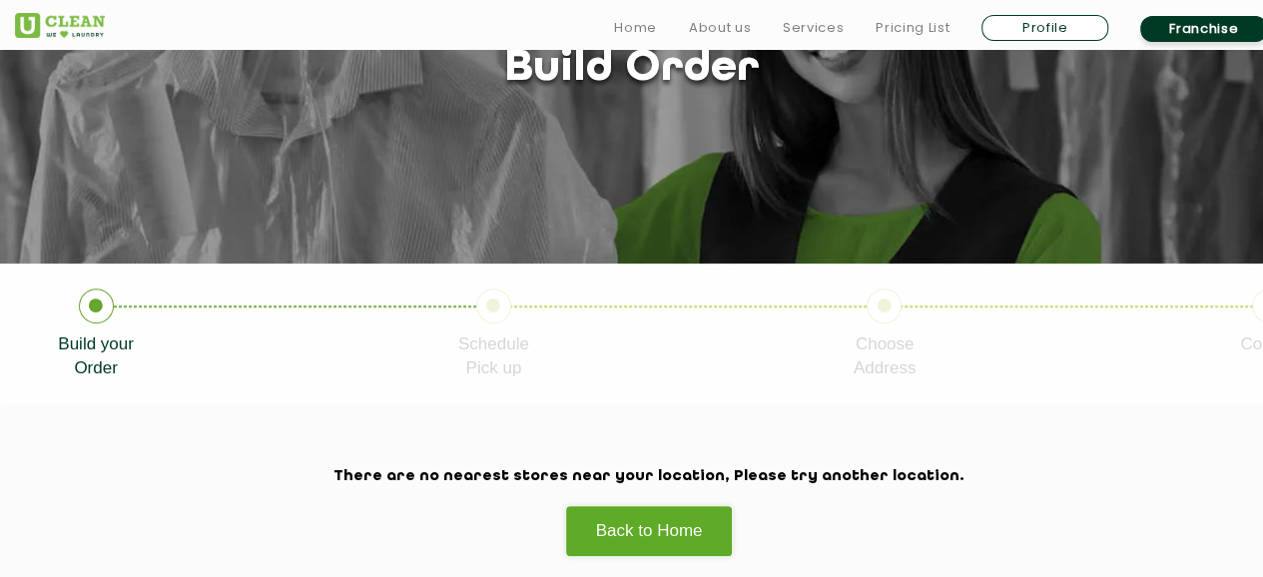
scroll to position [200, 0]
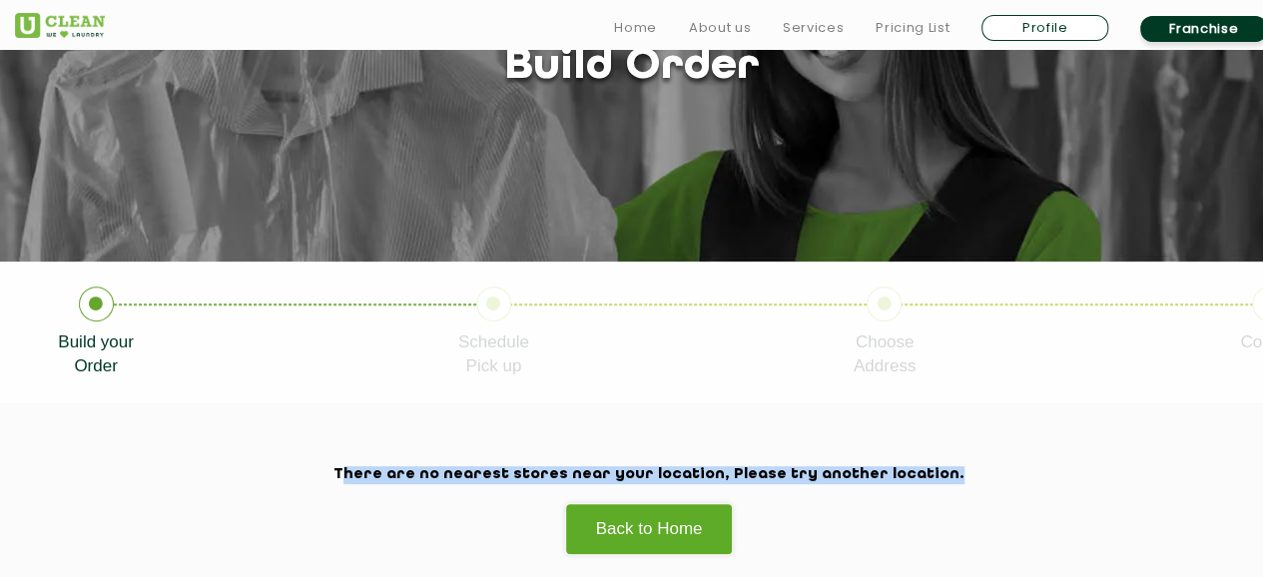
drag, startPoint x: 421, startPoint y: 474, endPoint x: 907, endPoint y: 479, distance: 485.3
click at [907, 479] on h2 "There are no nearest stores near your location, Please try another location." at bounding box center [649, 475] width 1268 height 18
click at [662, 526] on link "Back to Home" at bounding box center [649, 528] width 169 height 51
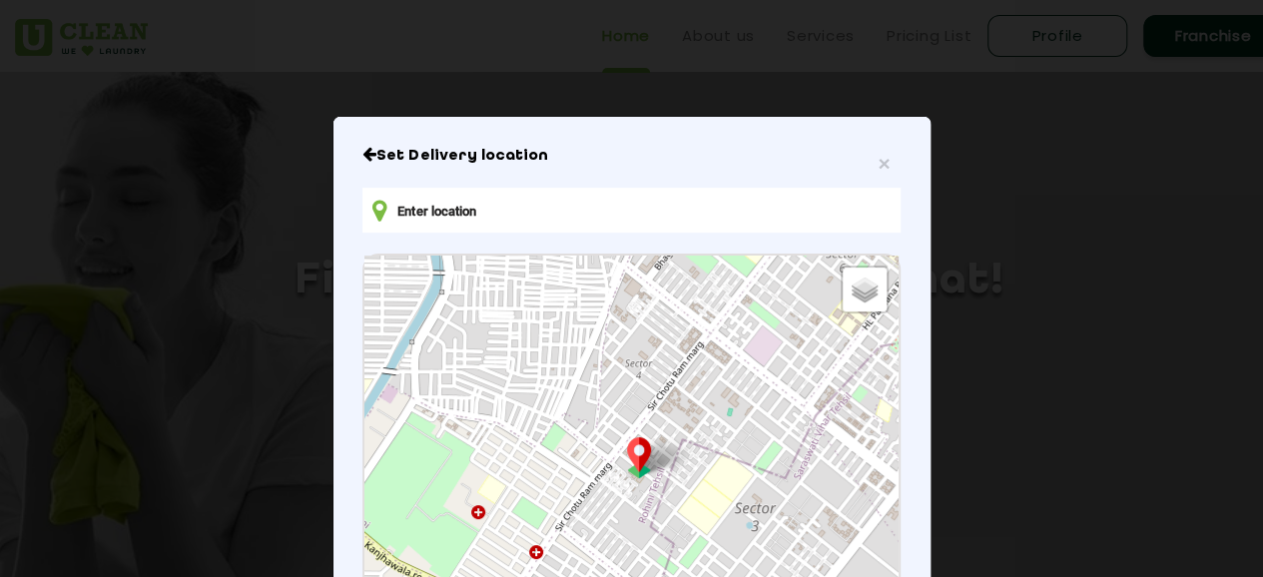
click at [540, 199] on input "text" at bounding box center [630, 210] width 537 height 45
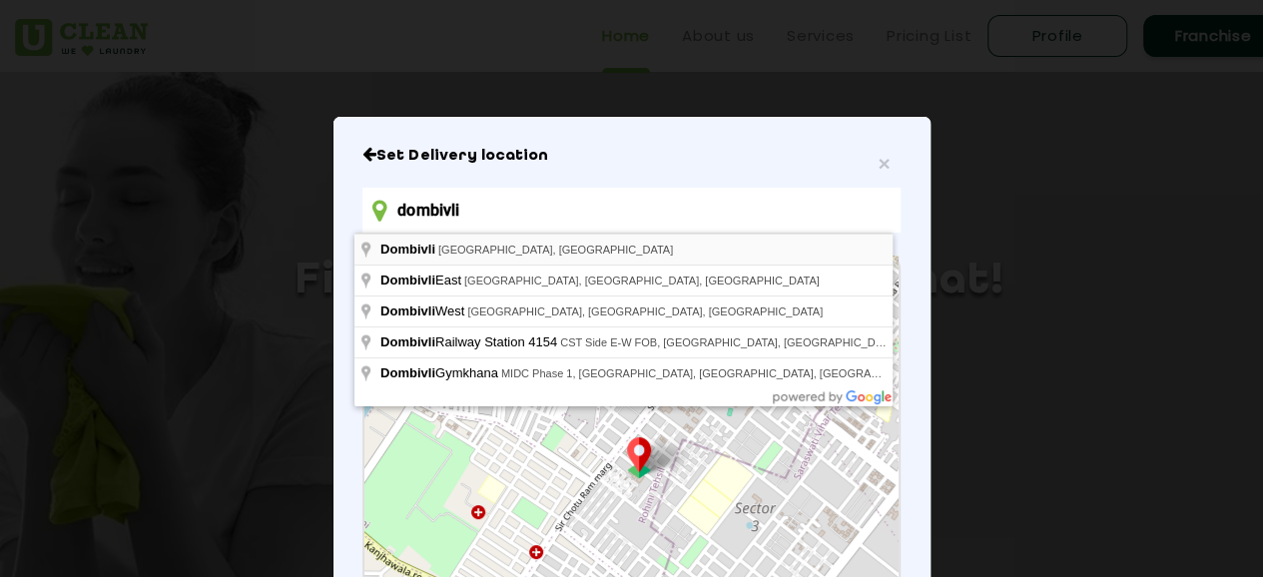
type input "Dombivli, Maharashtra, India"
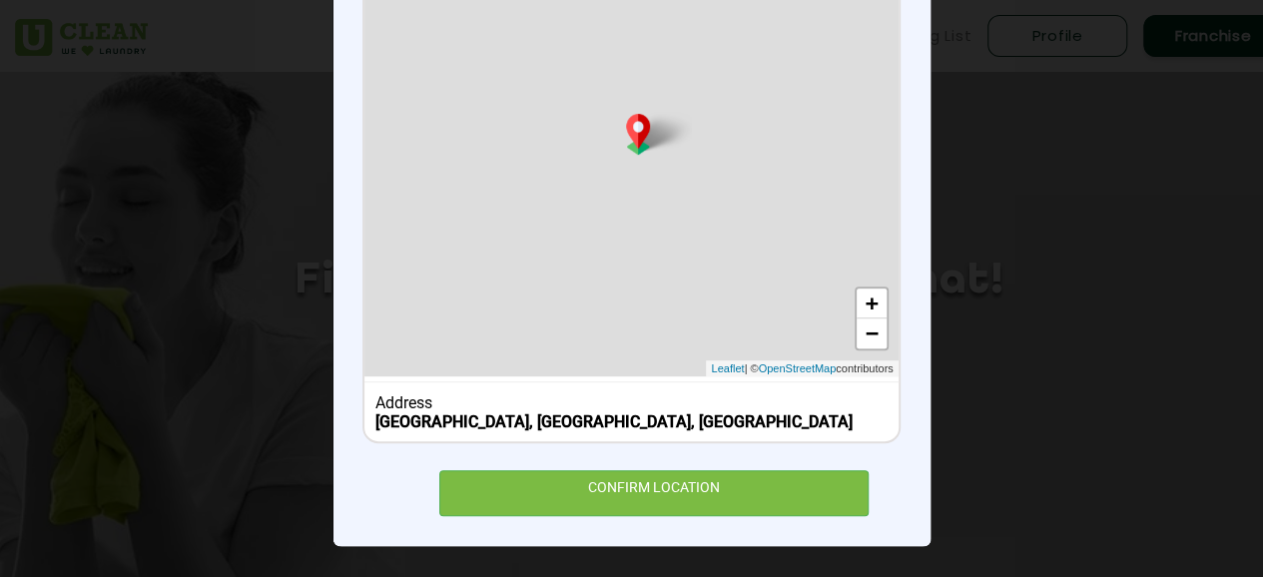
scroll to position [324, 0]
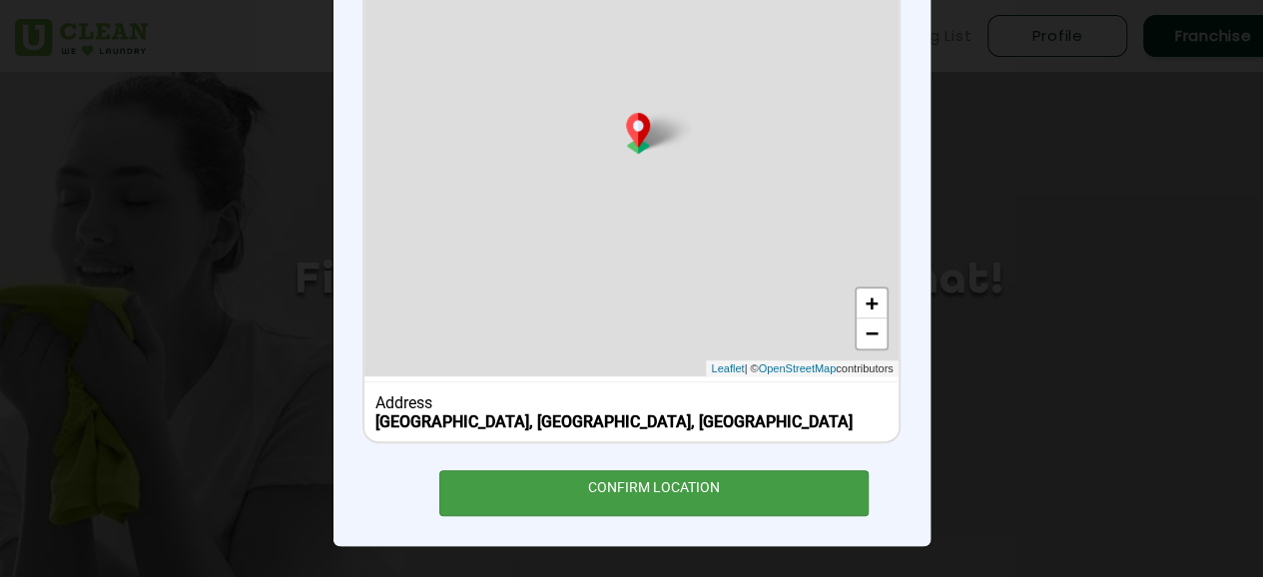
click at [691, 486] on div "CONFIRM LOCATION" at bounding box center [654, 492] width 430 height 45
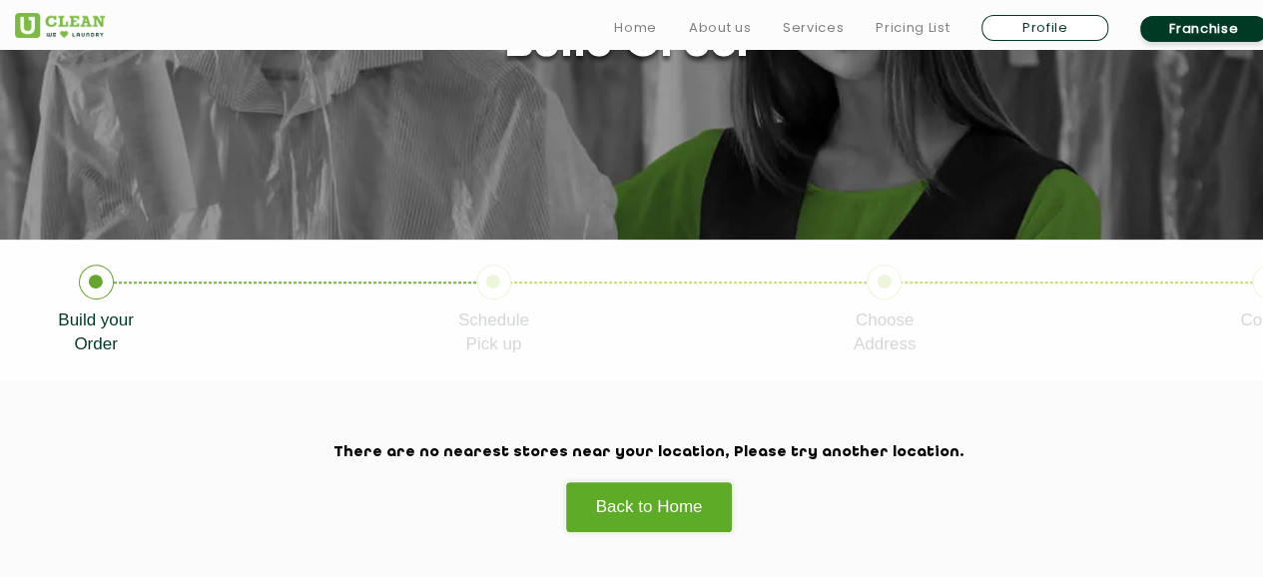
scroll to position [599, 0]
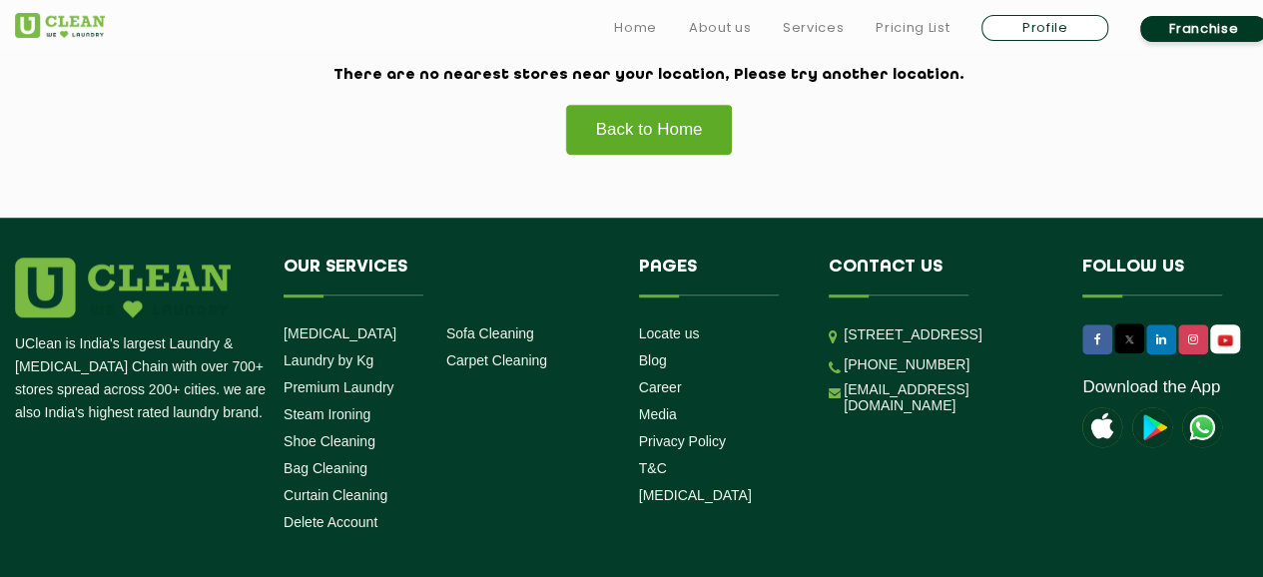
click at [654, 141] on link "Back to Home" at bounding box center [649, 129] width 169 height 51
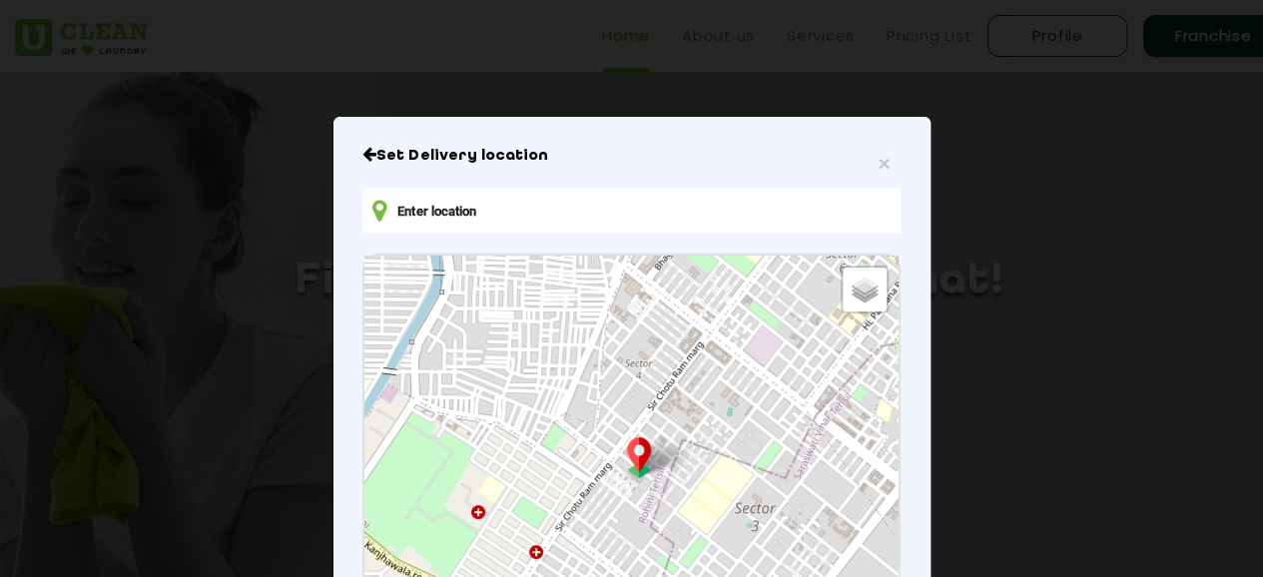
click at [475, 202] on input "text" at bounding box center [630, 210] width 537 height 45
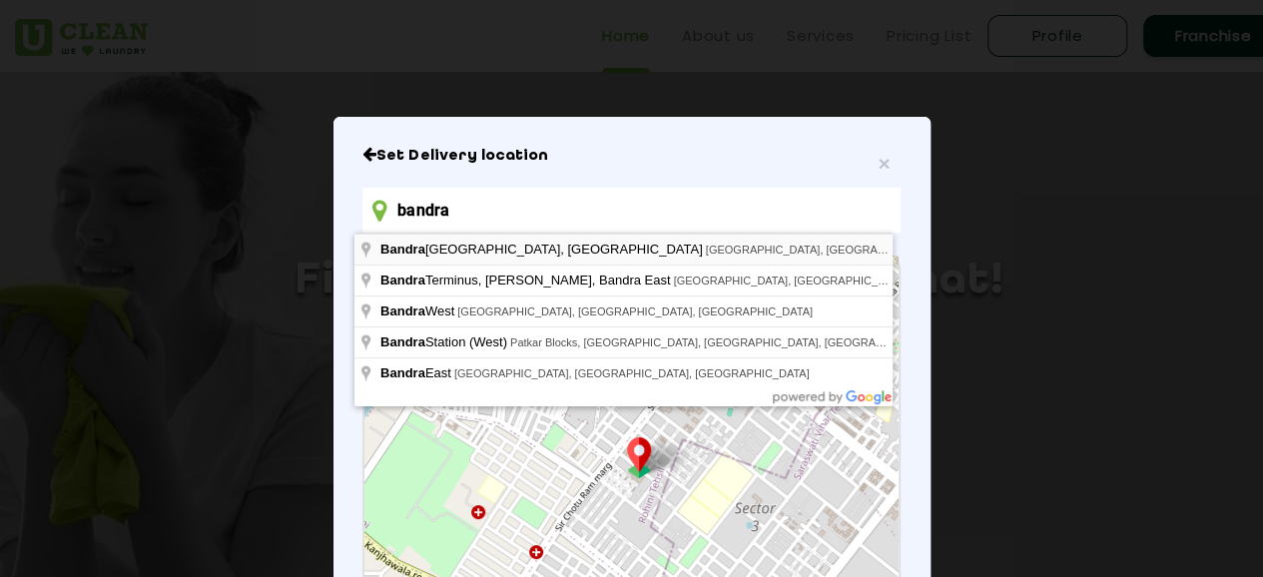
type input "[GEOGRAPHIC_DATA], [GEOGRAPHIC_DATA], [GEOGRAPHIC_DATA], [GEOGRAPHIC_DATA], [GE…"
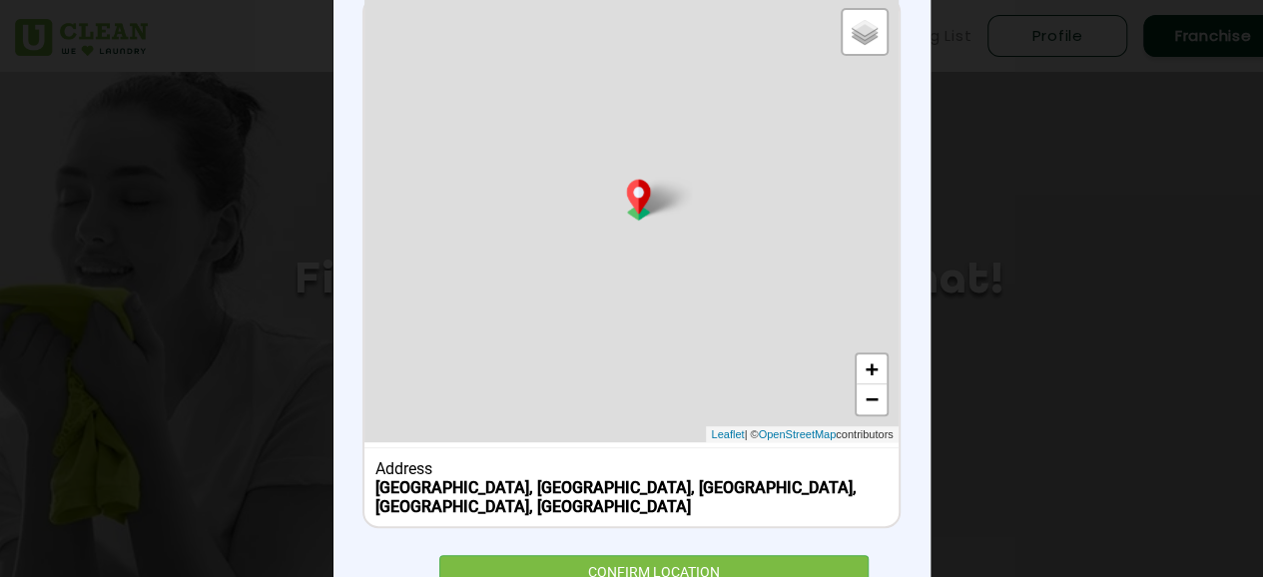
scroll to position [300, 0]
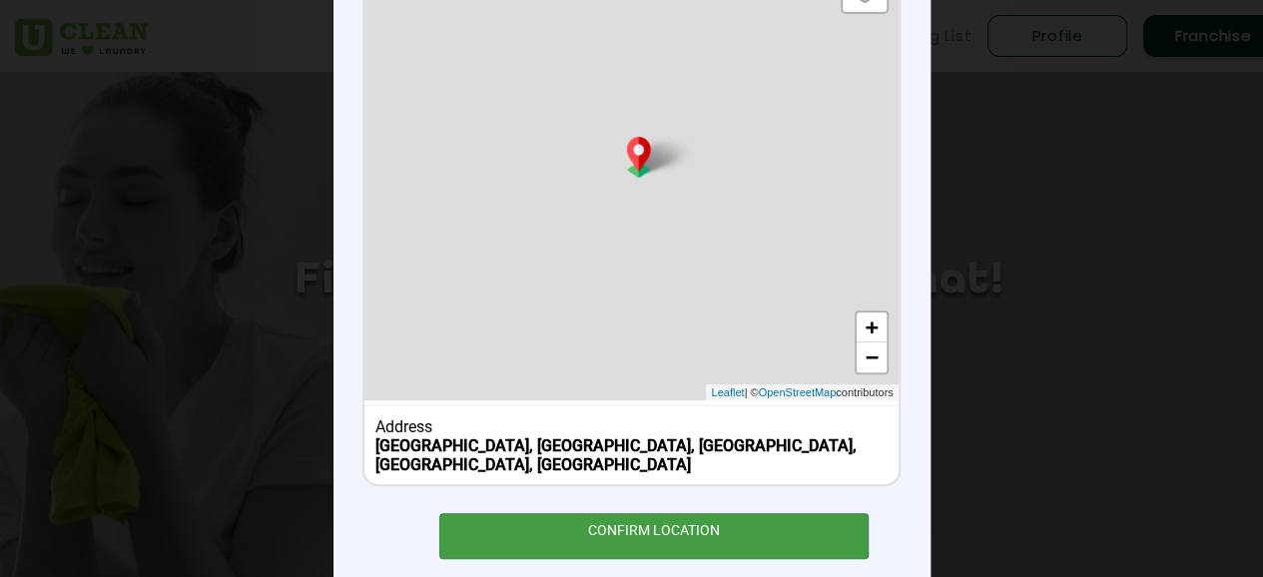
click at [645, 526] on div "CONFIRM LOCATION" at bounding box center [654, 535] width 430 height 45
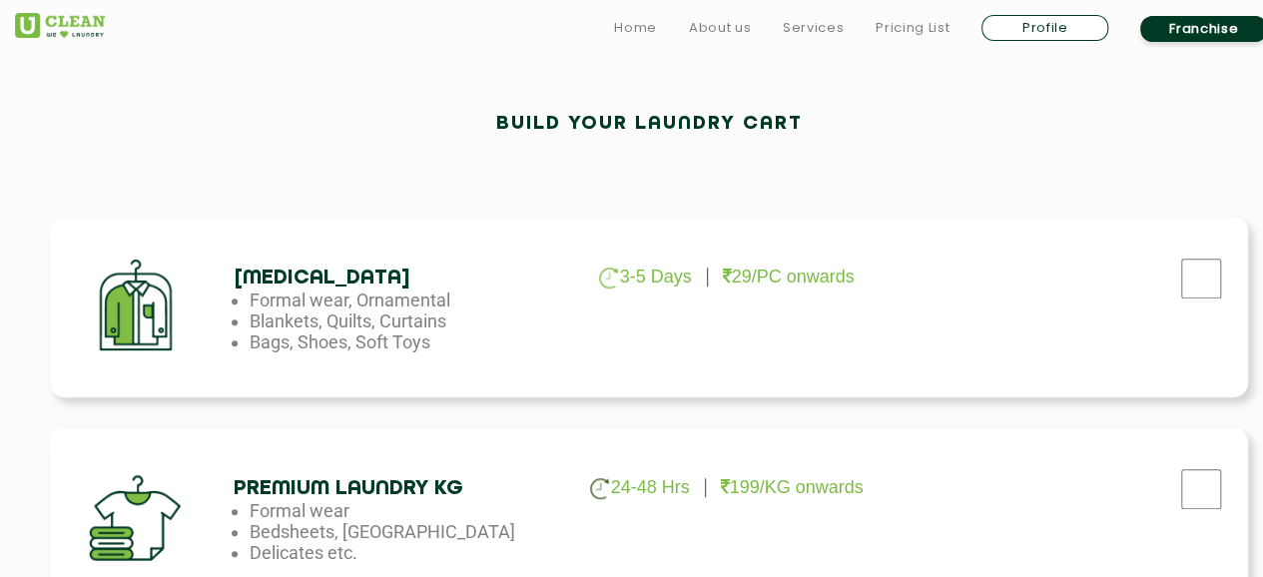
scroll to position [599, 0]
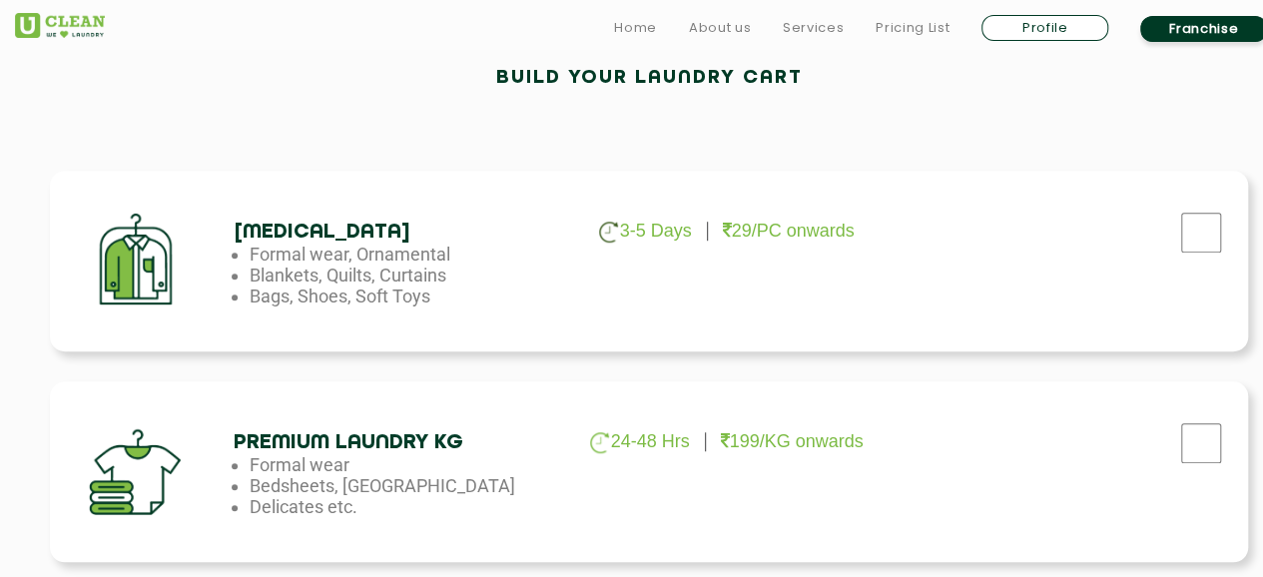
drag, startPoint x: 417, startPoint y: 295, endPoint x: 253, endPoint y: 258, distance: 168.9
click at [253, 258] on ul "3-5 Days 29/PC onwards Formal wear, Ornamental Blankets, Quilts, Curtains Bags,…" at bounding box center [396, 275] width 324 height 63
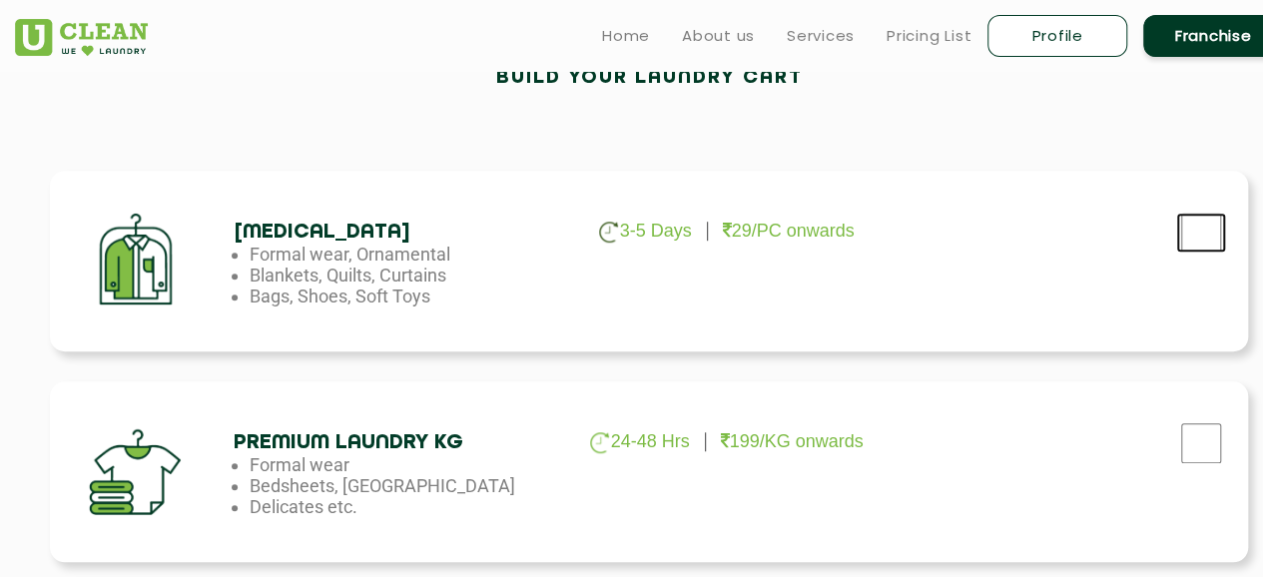
click at [1212, 237] on input "checkbox" at bounding box center [1201, 233] width 50 height 40
checkbox input "true"
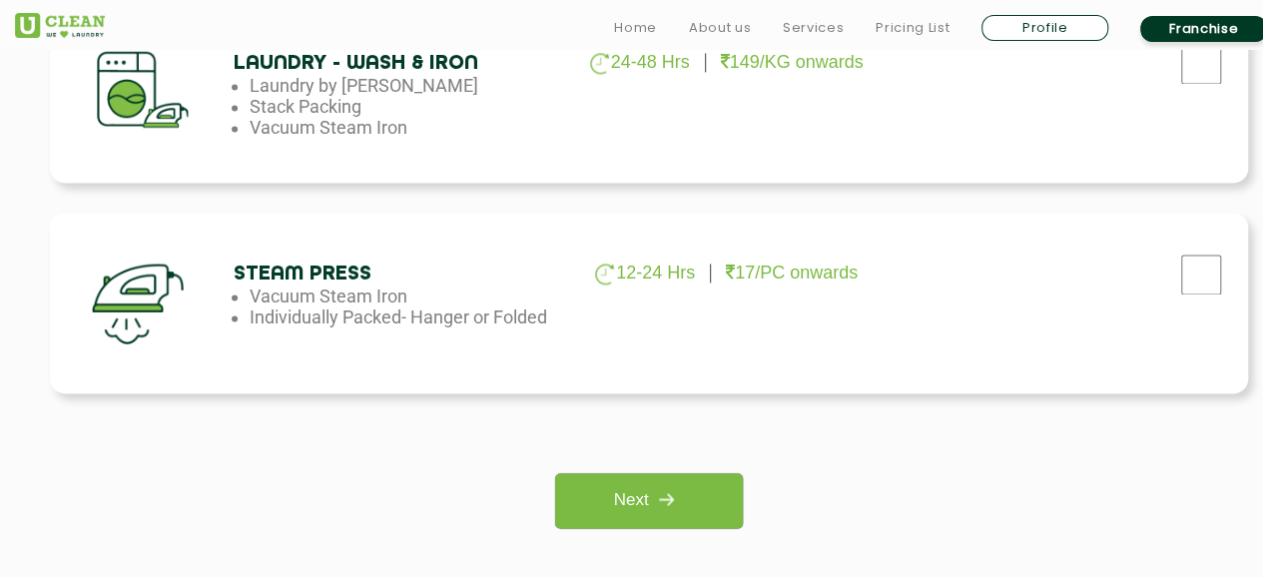
scroll to position [1698, 0]
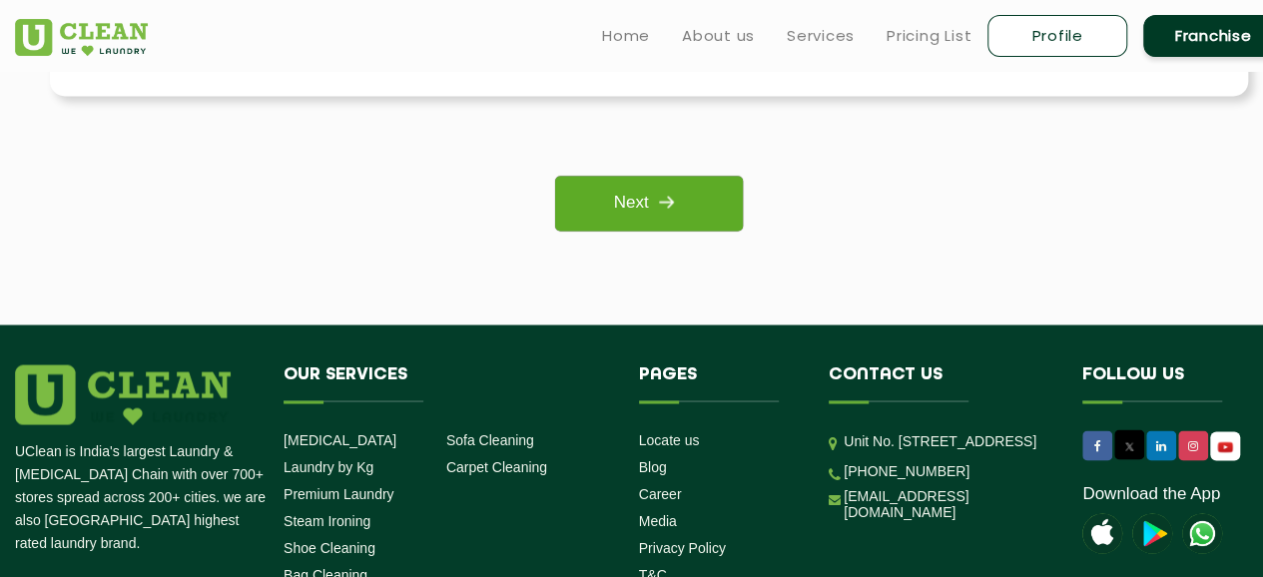
click at [641, 213] on link "Next" at bounding box center [648, 203] width 187 height 55
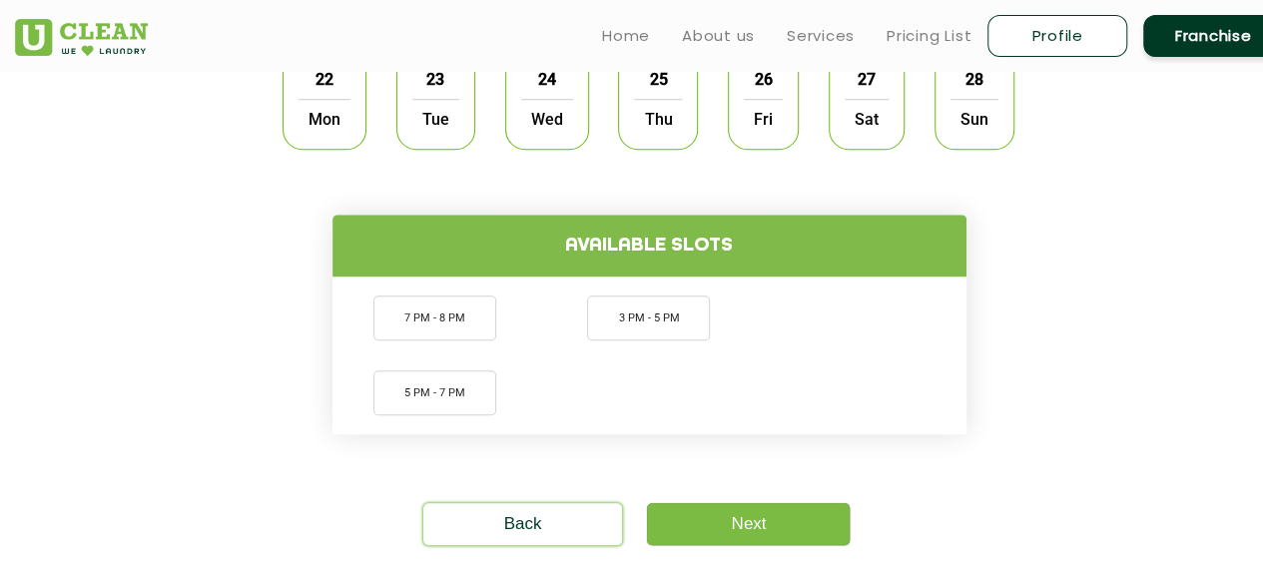
scroll to position [599, 0]
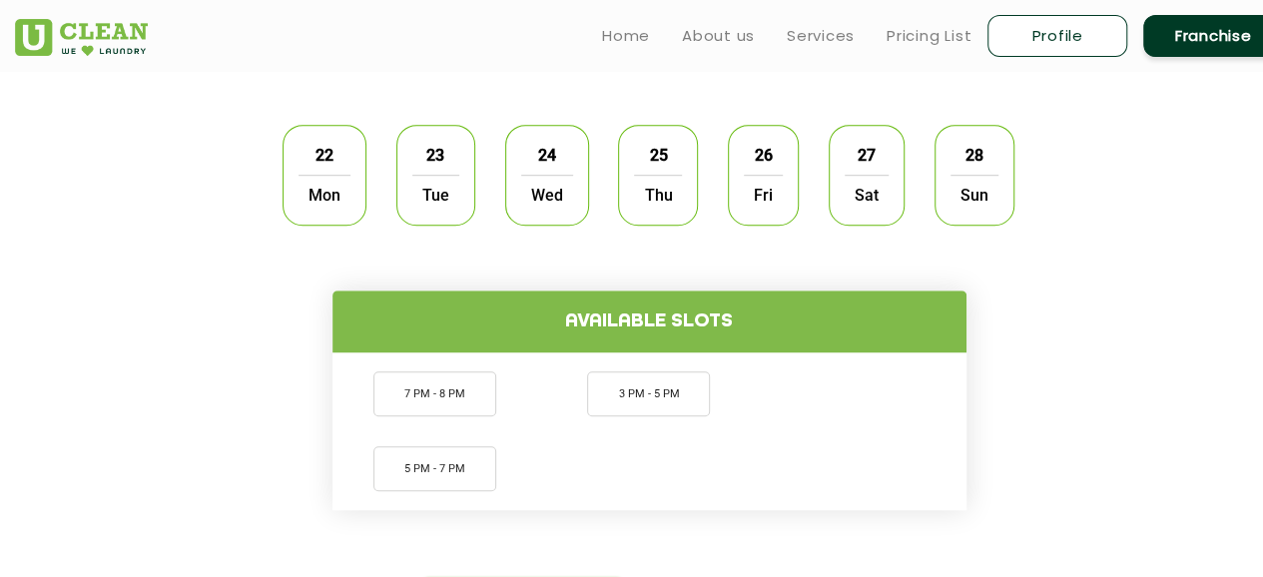
click at [452, 197] on span "Tue" at bounding box center [435, 195] width 47 height 40
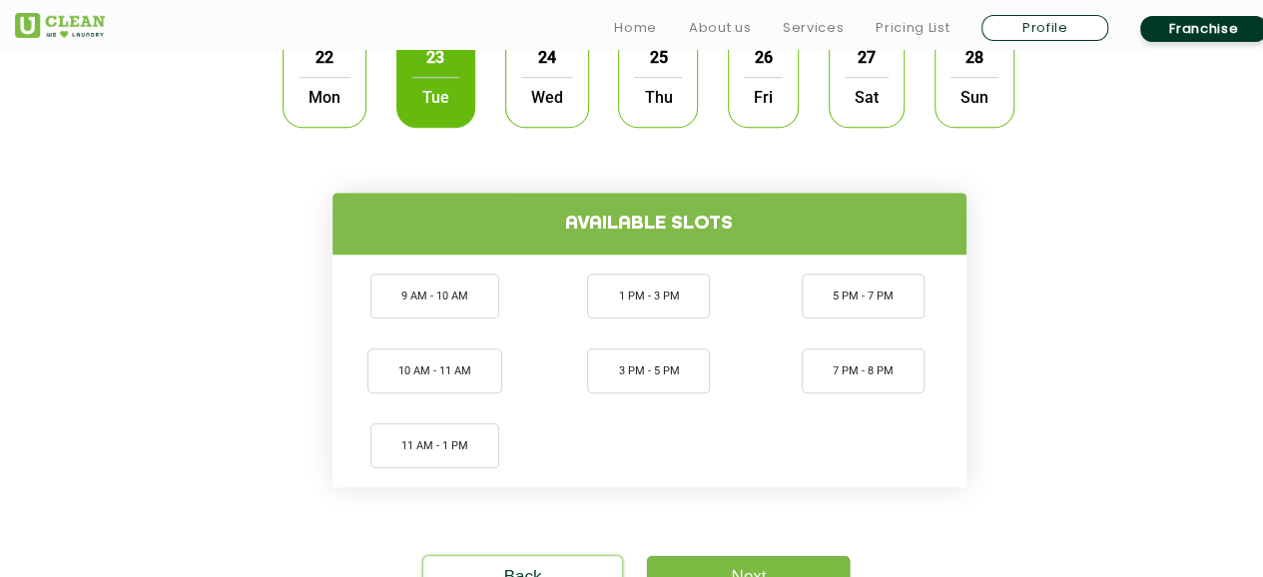
scroll to position [699, 0]
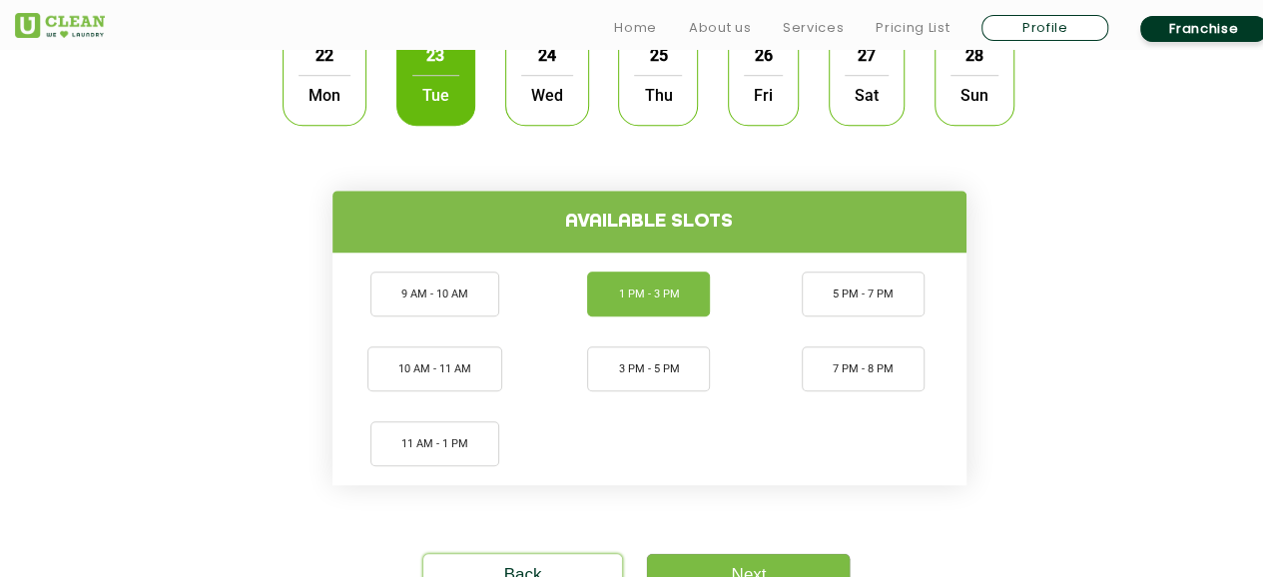
click at [681, 305] on li "1 PM - 3 PM" at bounding box center [648, 294] width 123 height 45
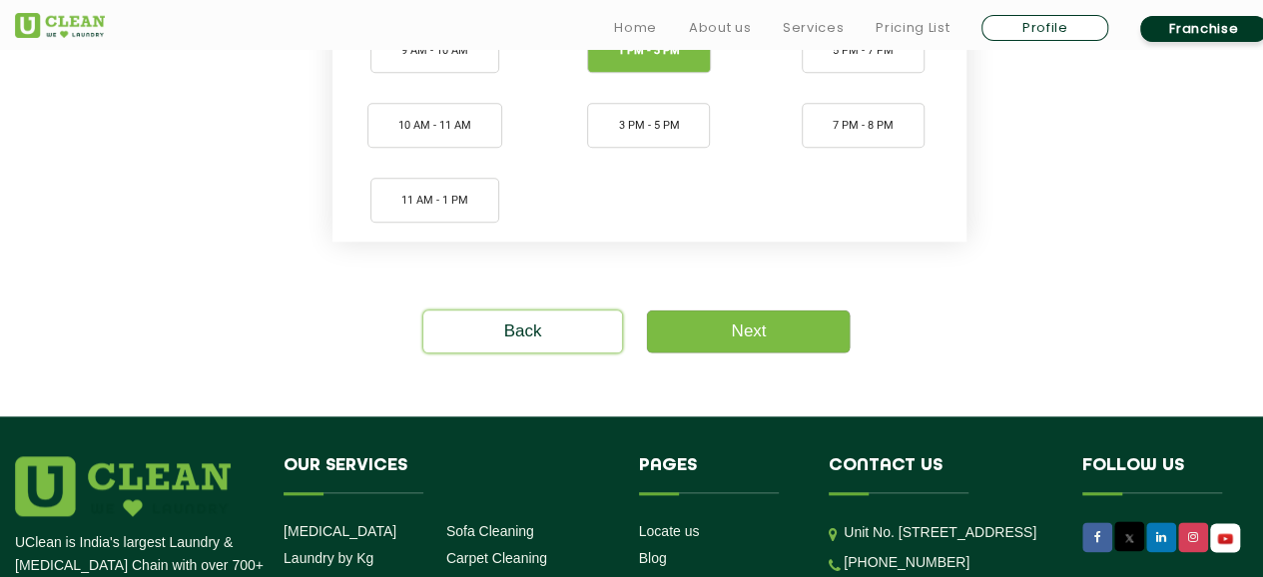
scroll to position [999, 0]
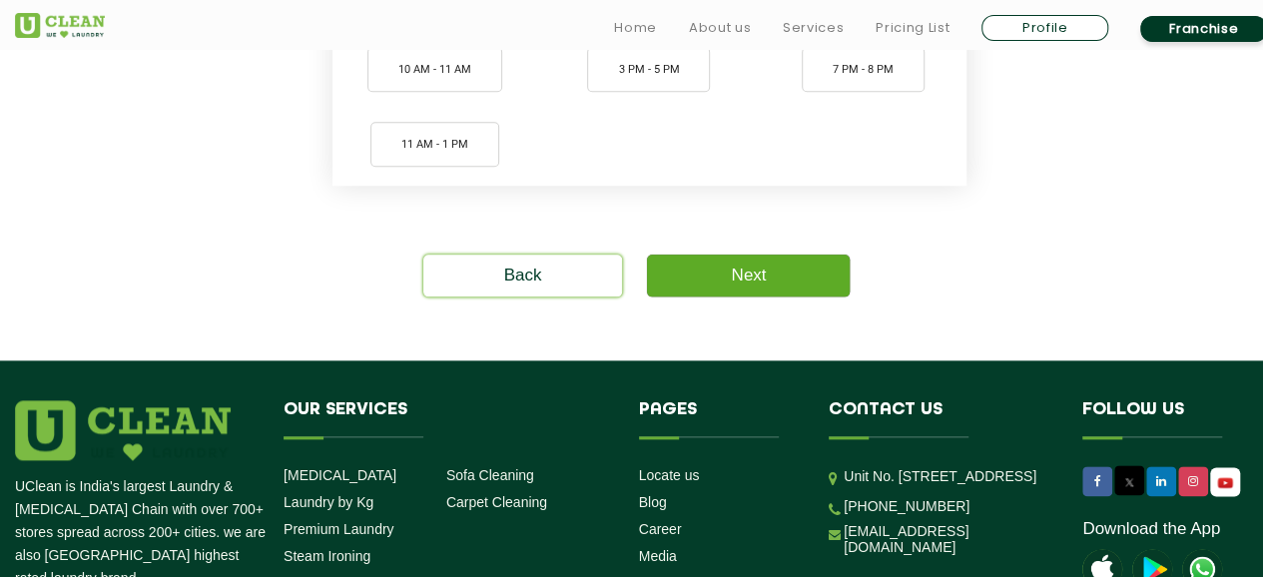
click at [813, 277] on link "Next" at bounding box center [748, 276] width 203 height 42
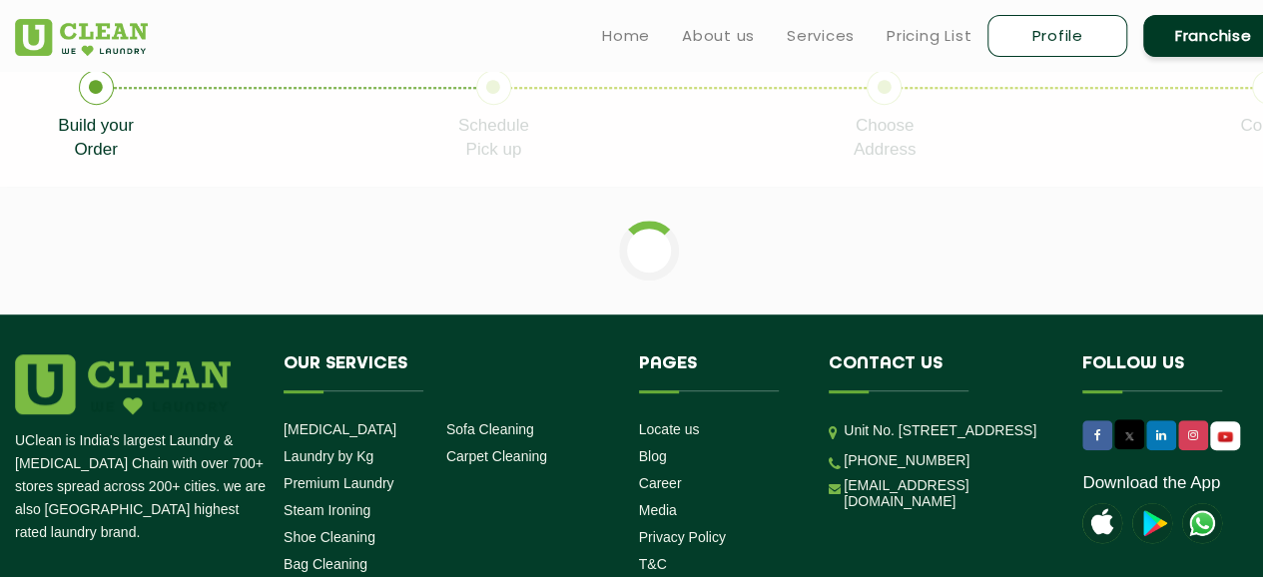
scroll to position [487, 0]
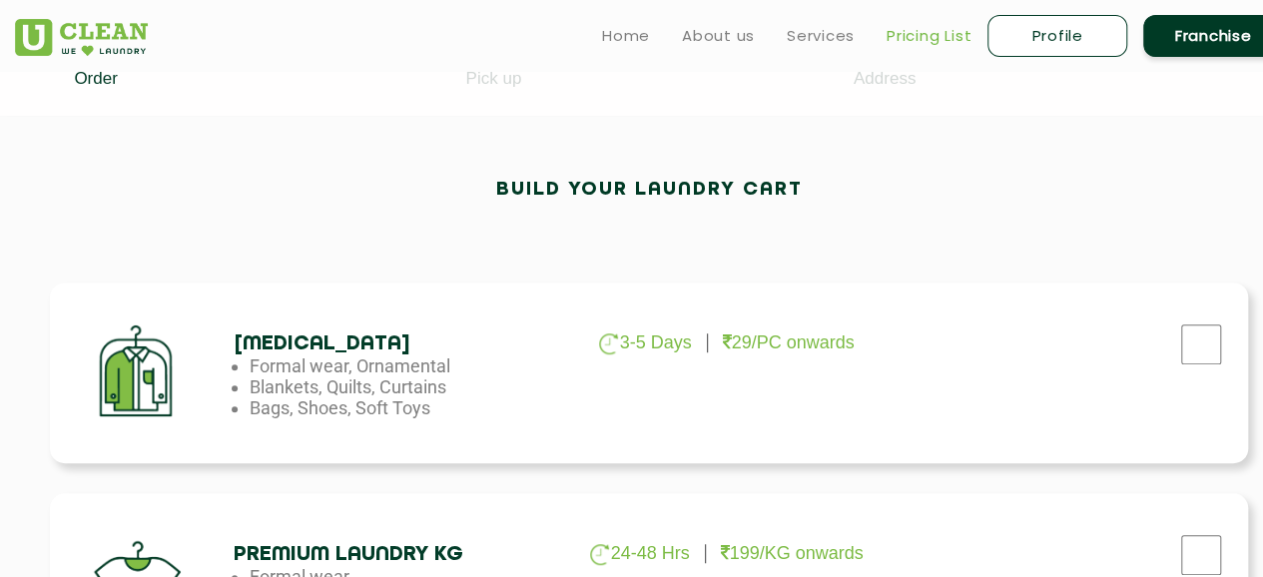
click at [926, 37] on link "Pricing List" at bounding box center [929, 36] width 85 height 24
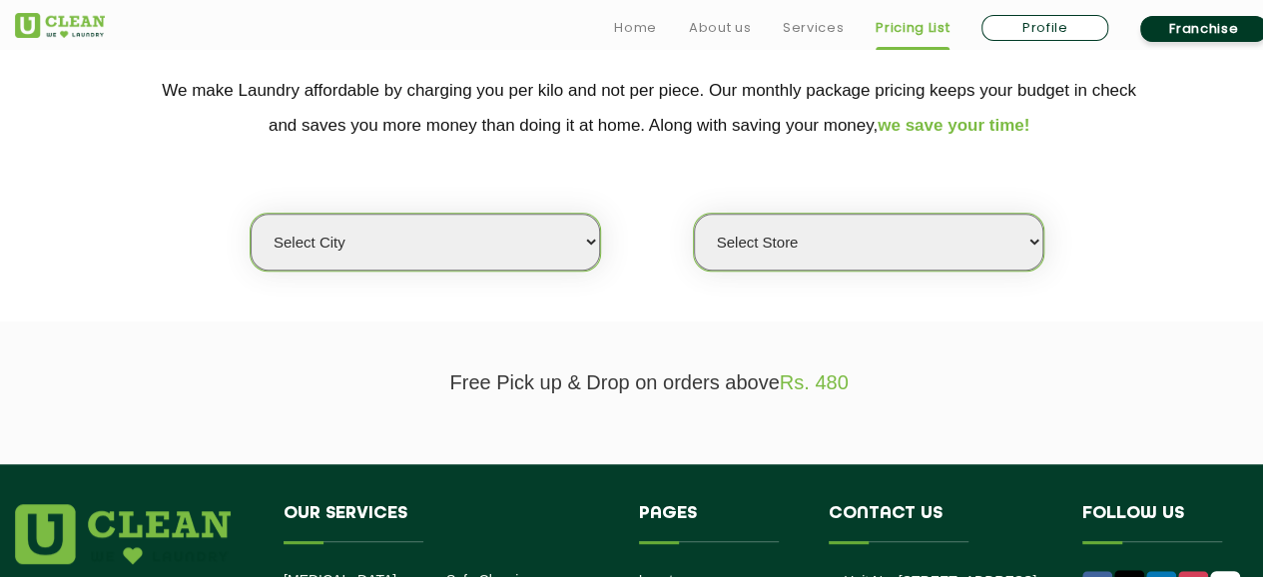
scroll to position [499, 0]
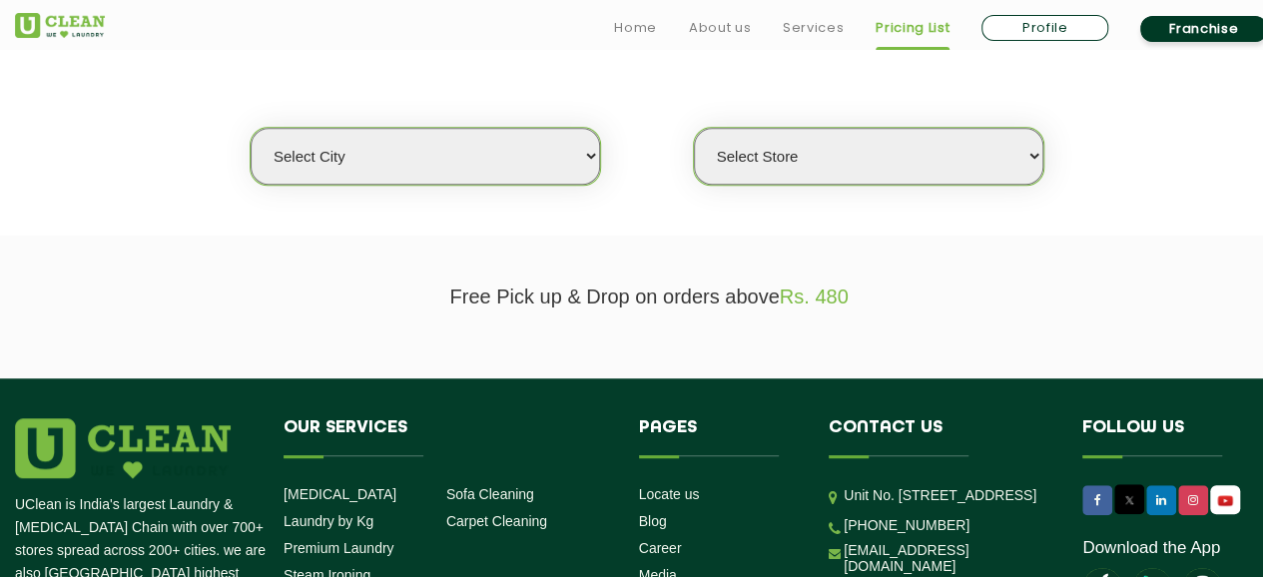
click at [537, 159] on select "Select city [GEOGRAPHIC_DATA] [GEOGRAPHIC_DATA] [GEOGRAPHIC_DATA] [GEOGRAPHIC_D…" at bounding box center [425, 156] width 349 height 57
select select "16"
click at [251, 128] on select "Select city [GEOGRAPHIC_DATA] [GEOGRAPHIC_DATA] [GEOGRAPHIC_DATA] [GEOGRAPHIC_D…" at bounding box center [425, 156] width 349 height 57
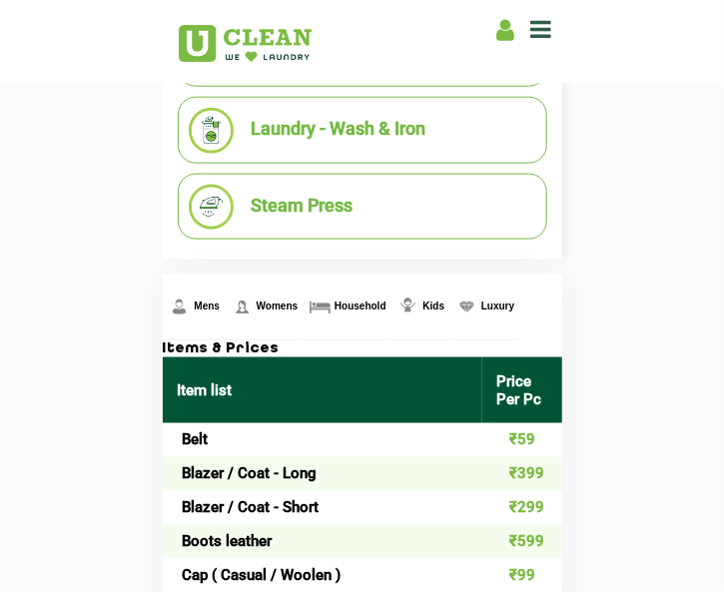
scroll to position [699, 0]
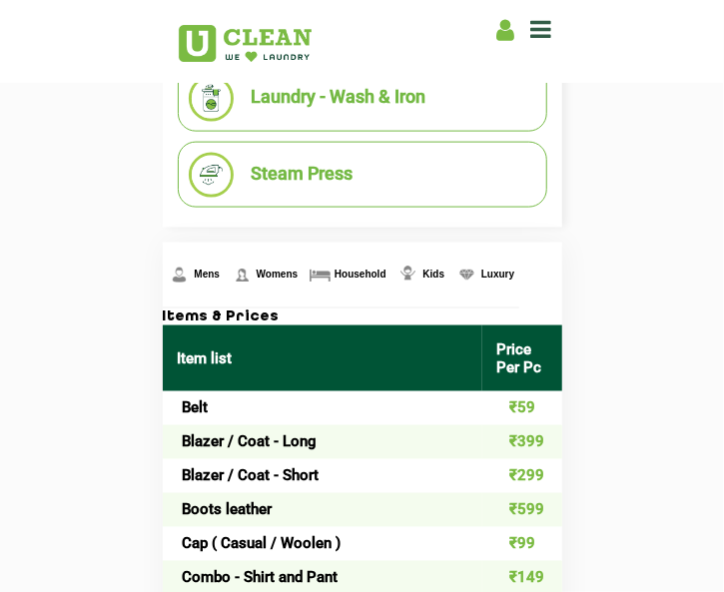
click at [482, 403] on td "₹59" at bounding box center [522, 408] width 80 height 34
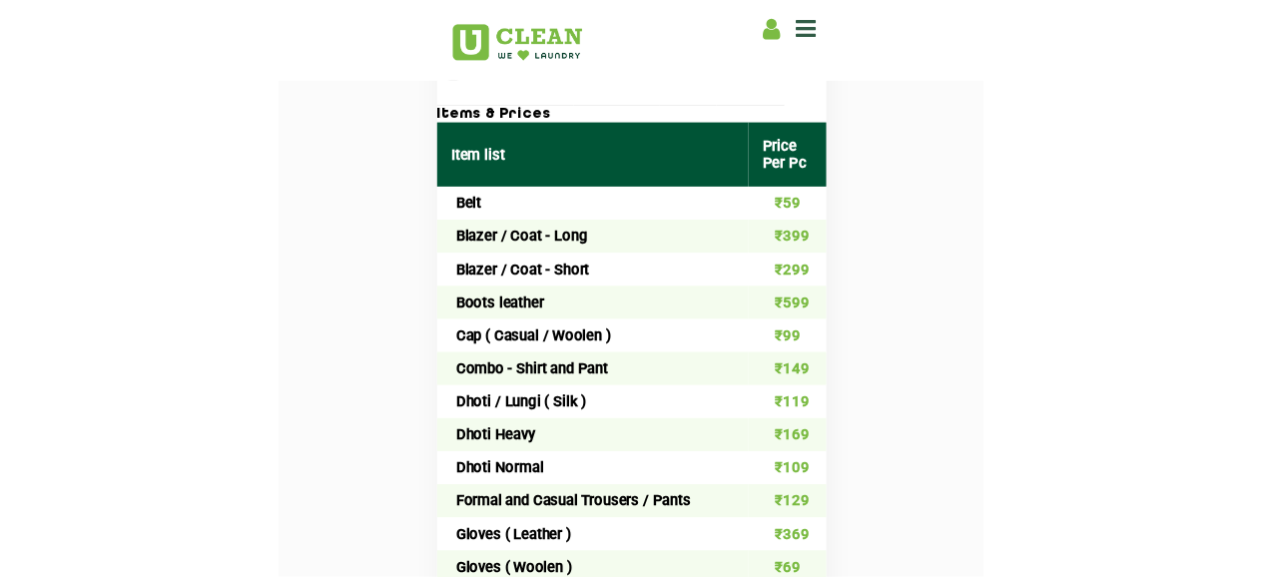
scroll to position [799, 0]
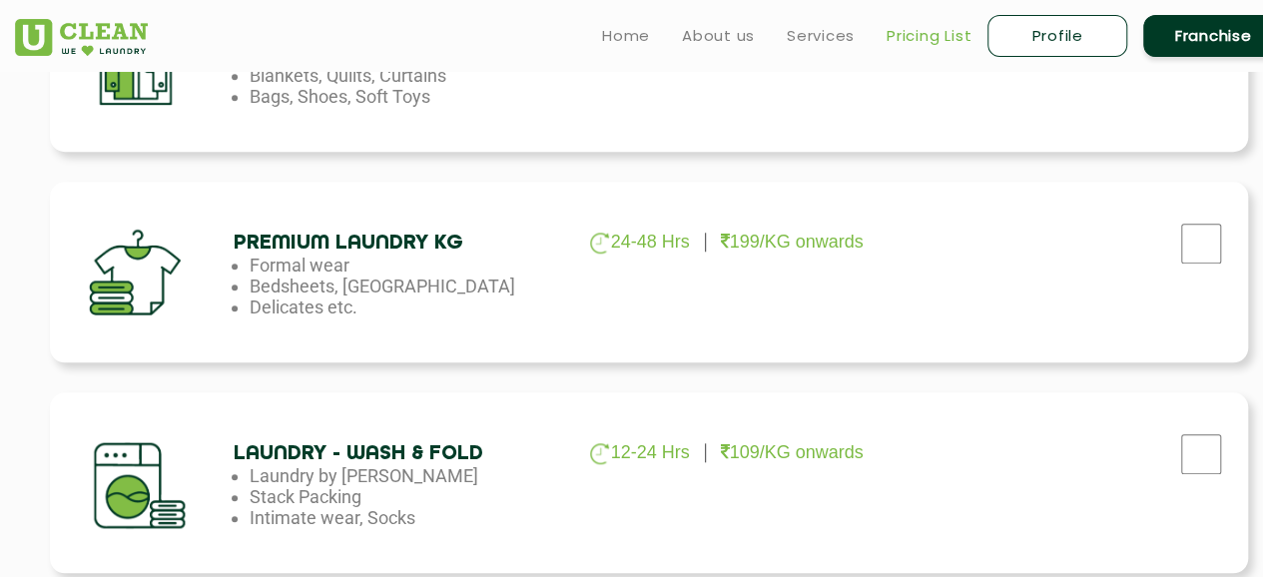
click at [924, 37] on link "Pricing List" at bounding box center [929, 36] width 85 height 24
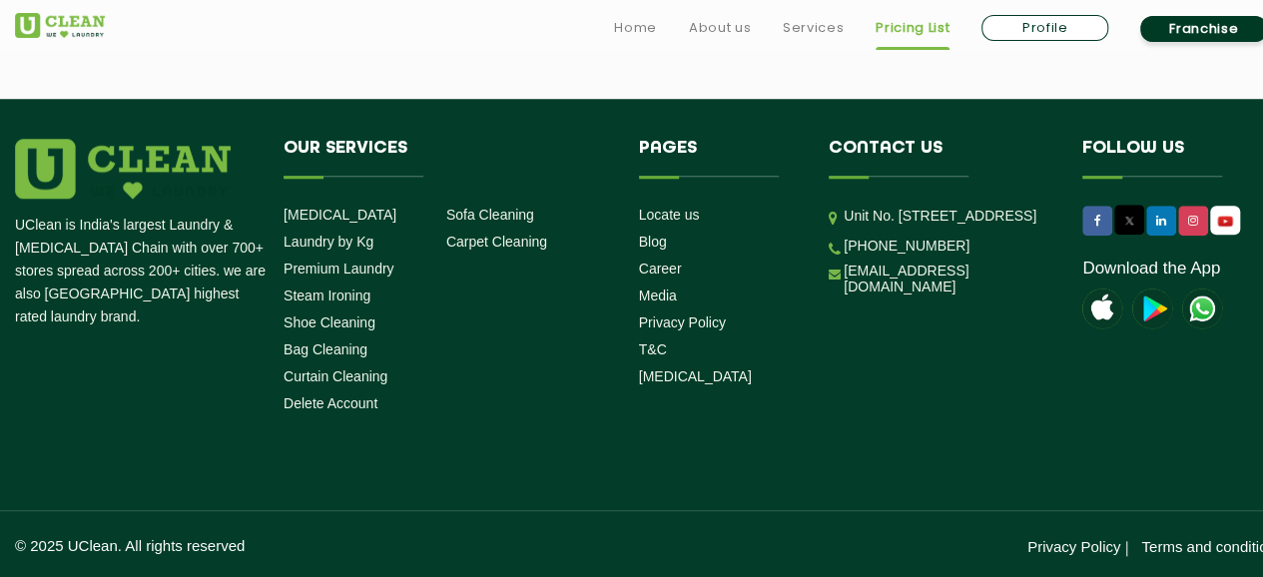
scroll to position [499, 0]
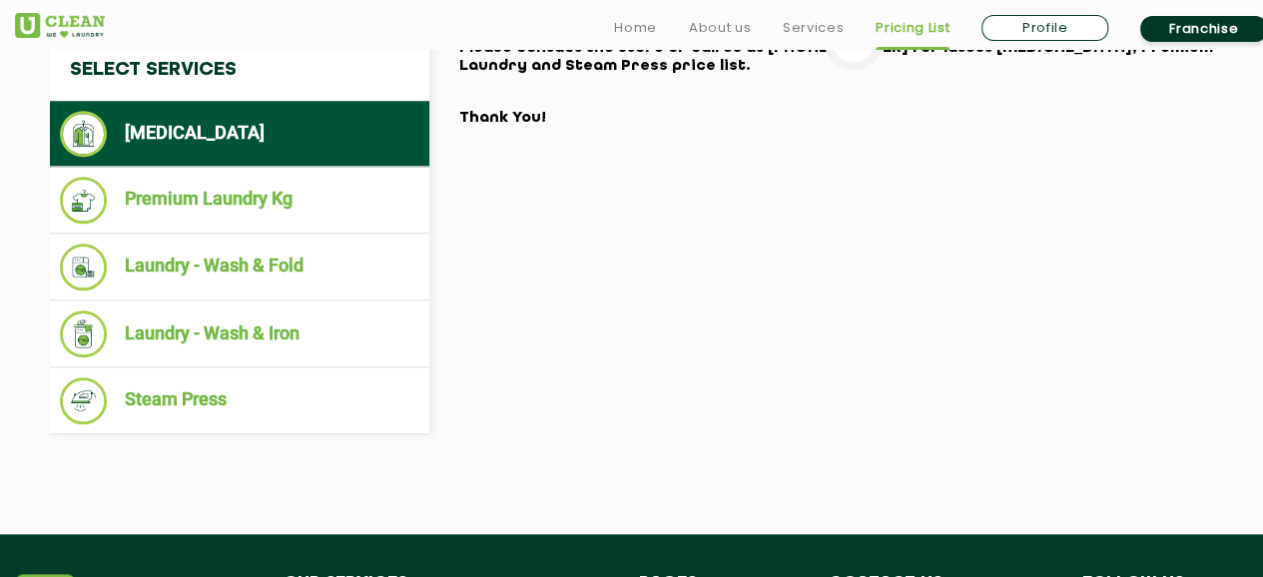
select select "37"
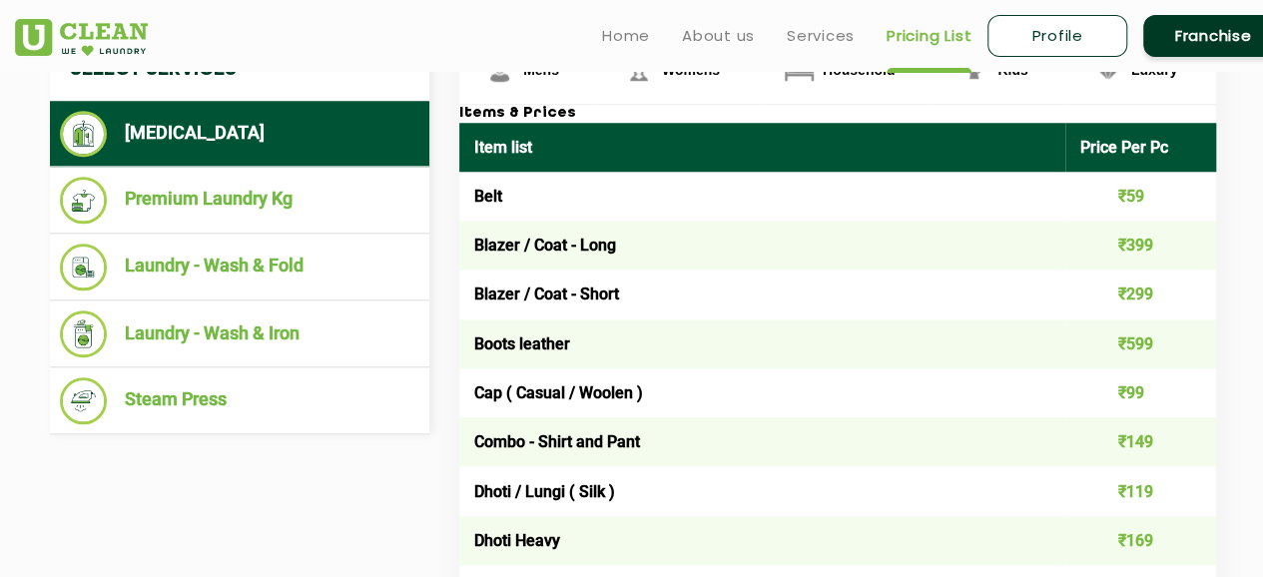
scroll to position [4308, 0]
drag, startPoint x: 1239, startPoint y: 225, endPoint x: 1083, endPoint y: 225, distance: 155.8
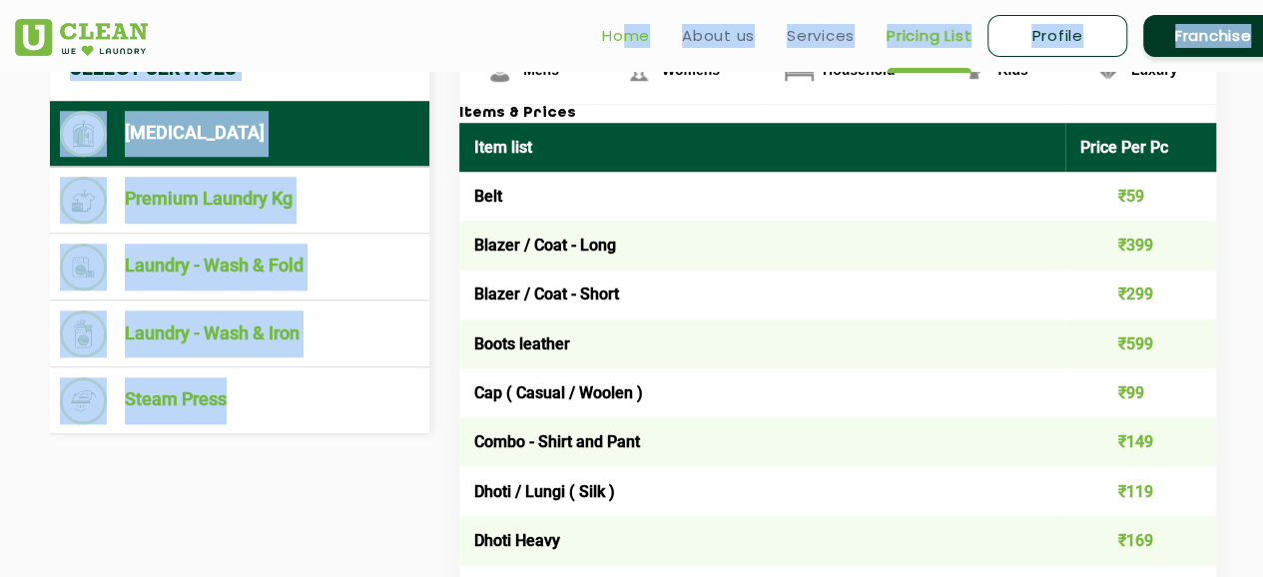
drag, startPoint x: 1242, startPoint y: 266, endPoint x: 608, endPoint y: 40, distance: 673.0
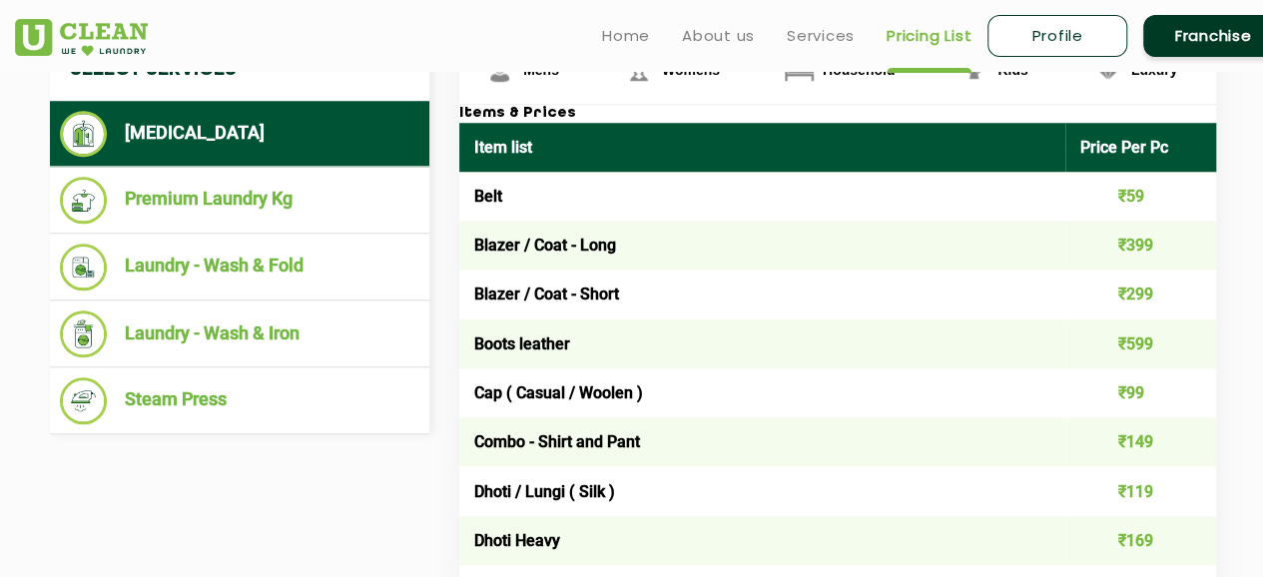
click at [249, 24] on div "Home About us Services Pricing List Profile Franchise" at bounding box center [649, 32] width 1298 height 54
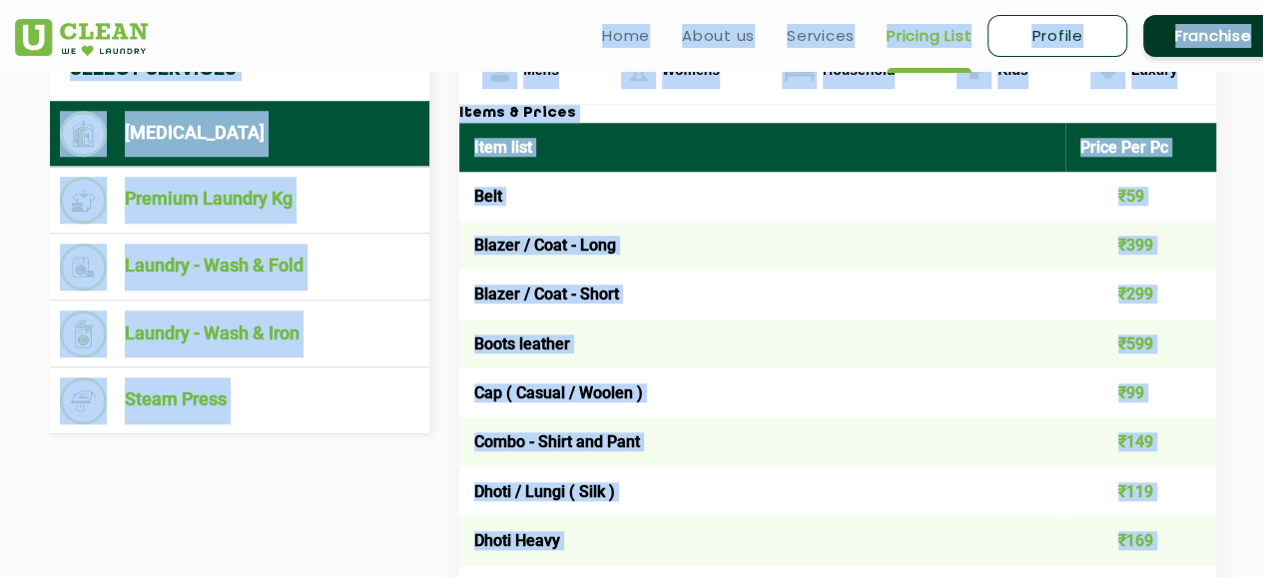
drag, startPoint x: 249, startPoint y: 24, endPoint x: 1215, endPoint y: 314, distance: 1009.0
copy app-root "Home About us Services Pricing List Profile Franchise Home About us Franchise S…"
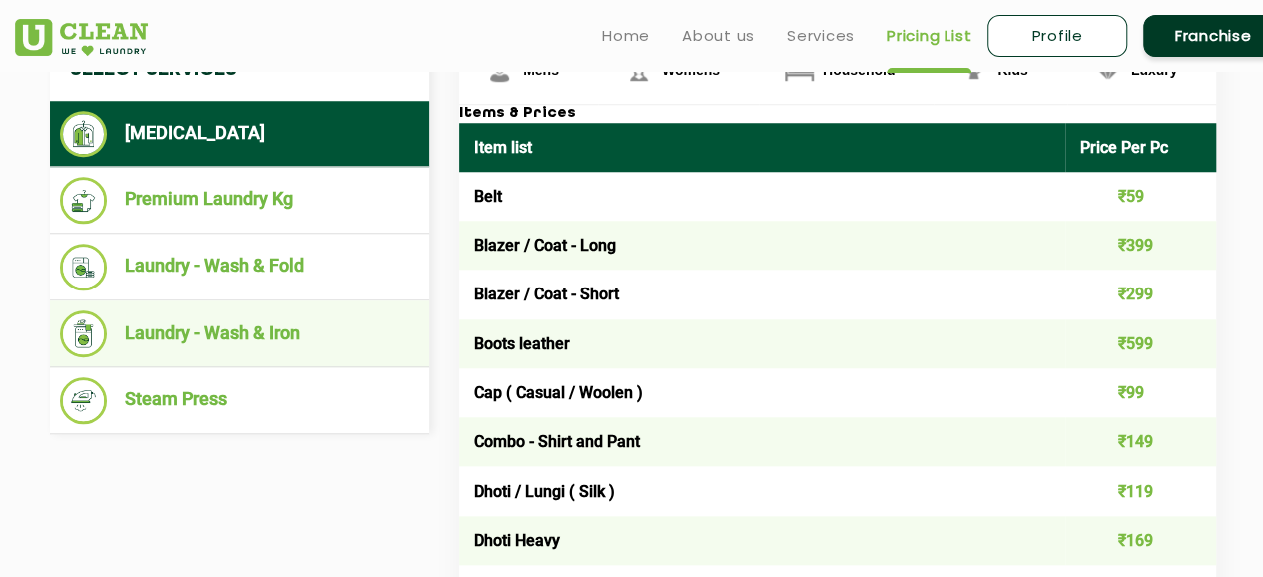
click at [282, 357] on li "Laundry - Wash & Iron" at bounding box center [239, 334] width 359 height 47
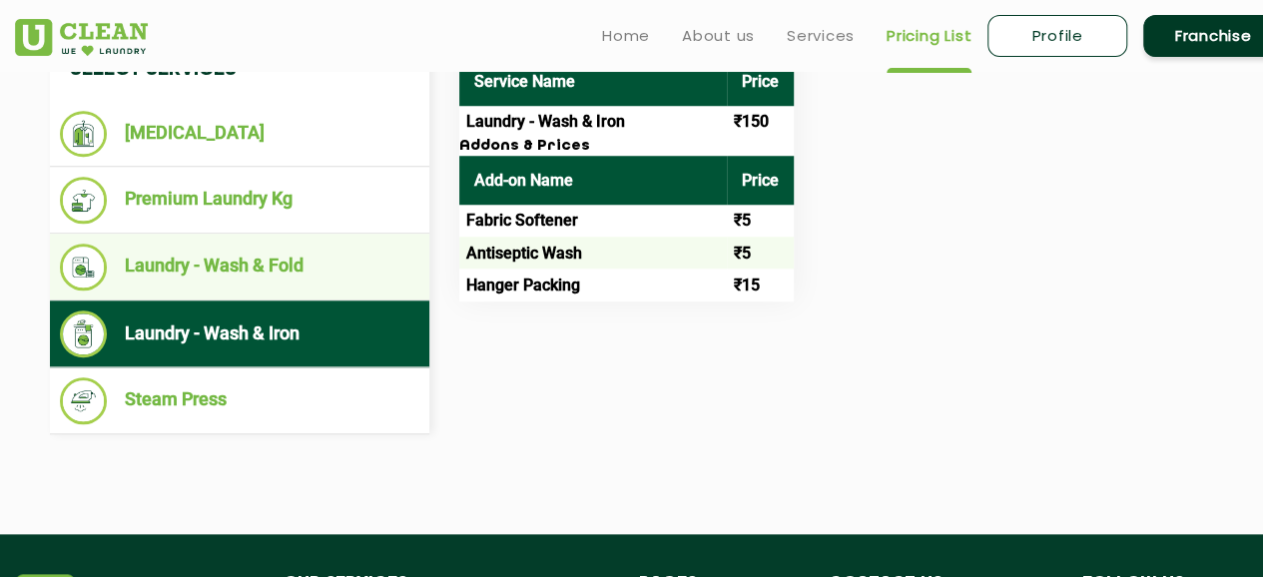
click at [338, 291] on li "Laundry - Wash & Fold" at bounding box center [239, 267] width 359 height 47
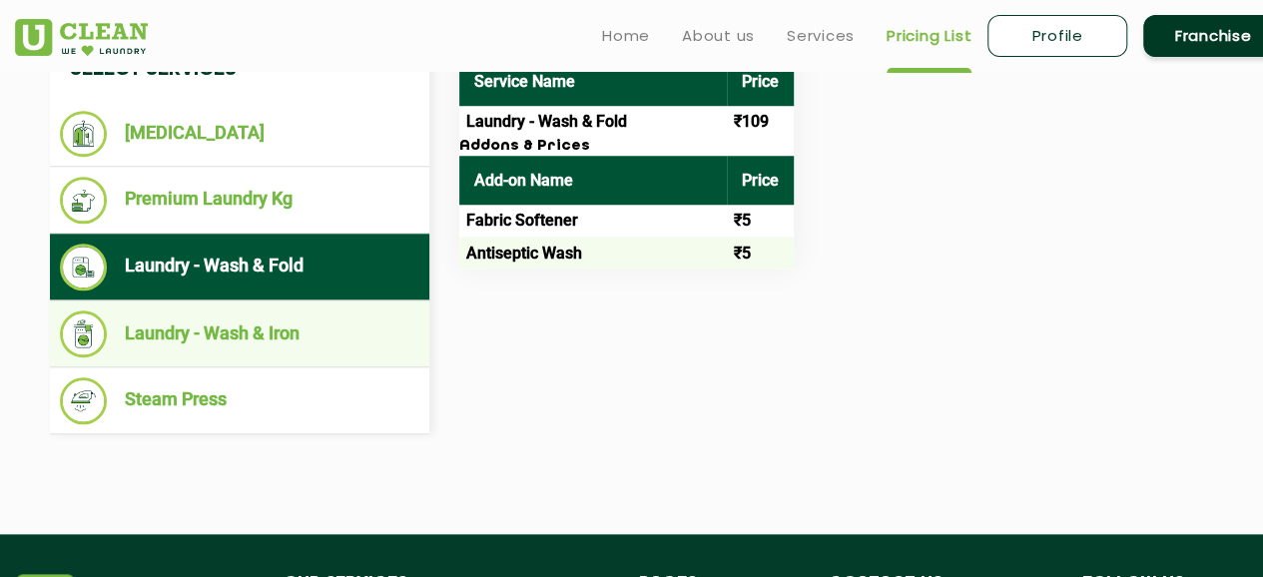
click at [313, 357] on li "Laundry - Wash & Iron" at bounding box center [239, 334] width 359 height 47
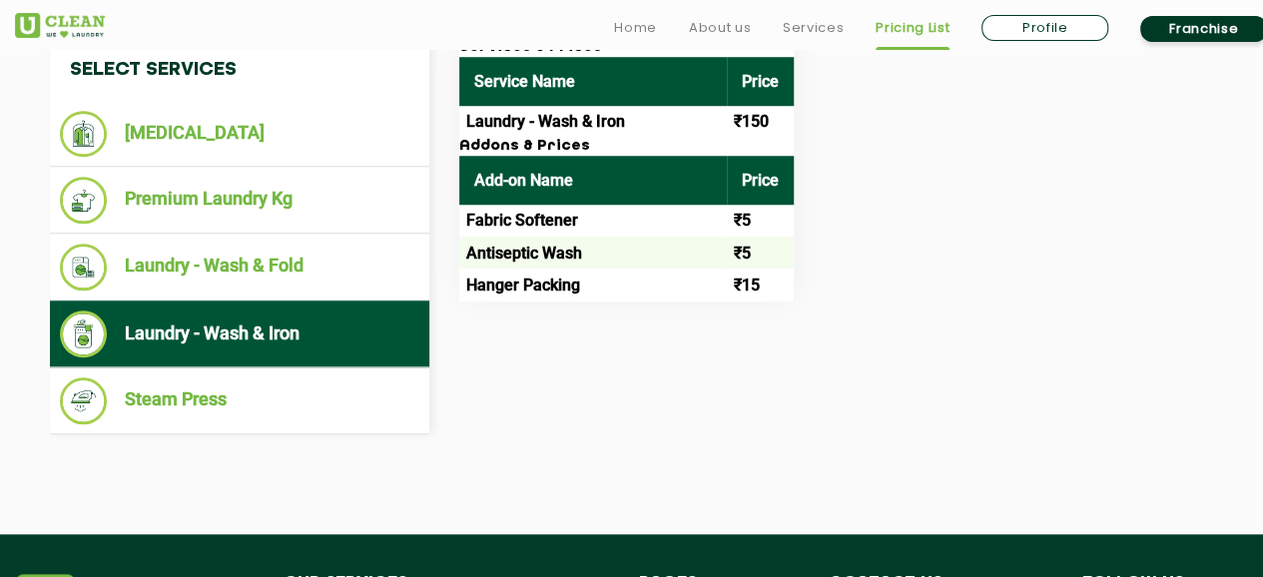
scroll to position [813, 0]
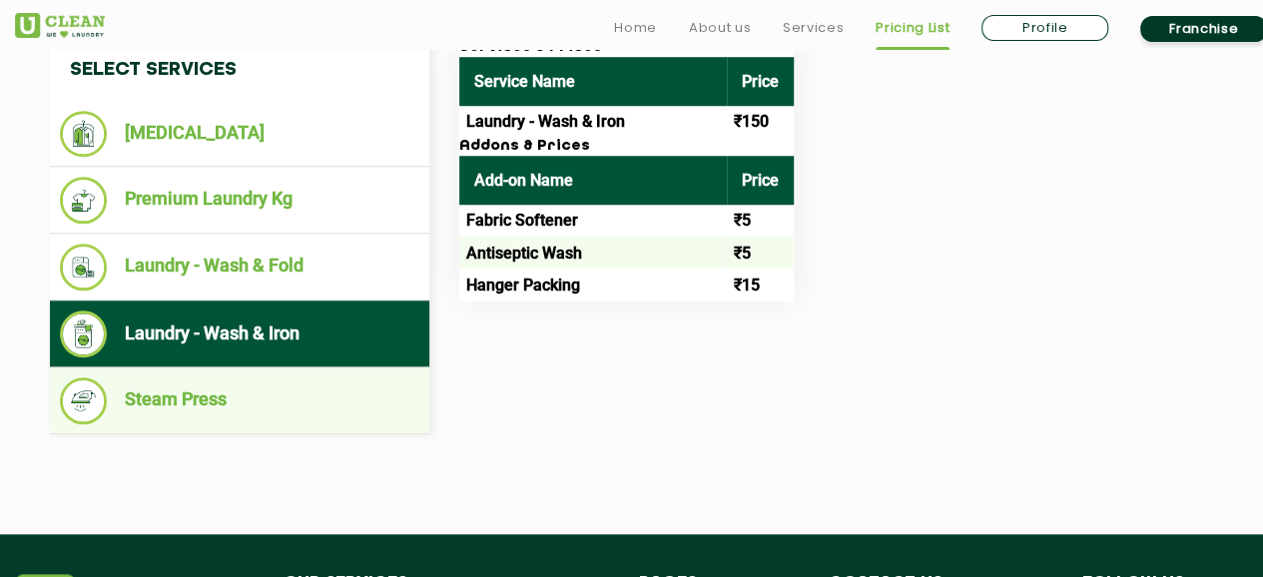
click at [242, 382] on li "Steam Press" at bounding box center [239, 400] width 359 height 47
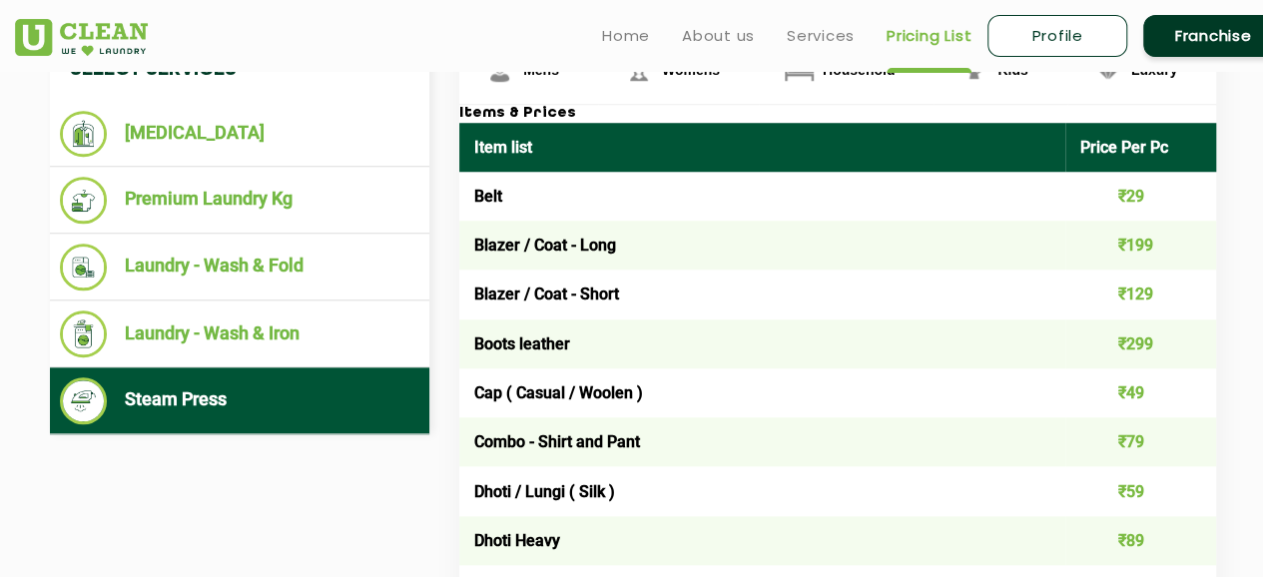
scroll to position [613, 0]
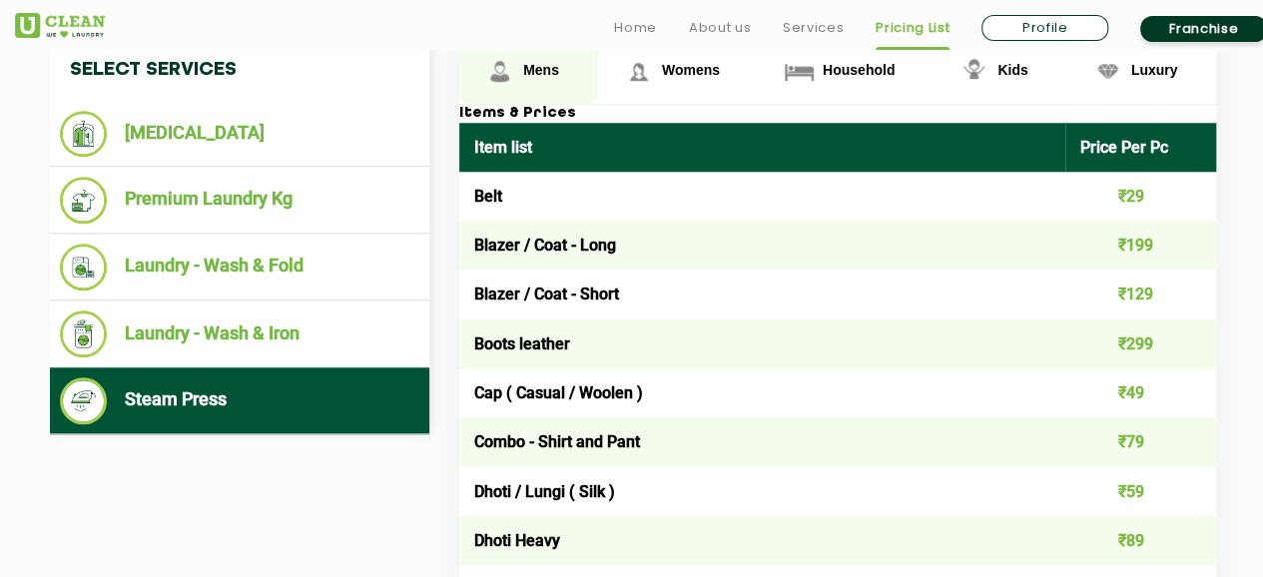
click at [552, 78] on span "Mens" at bounding box center [541, 70] width 36 height 16
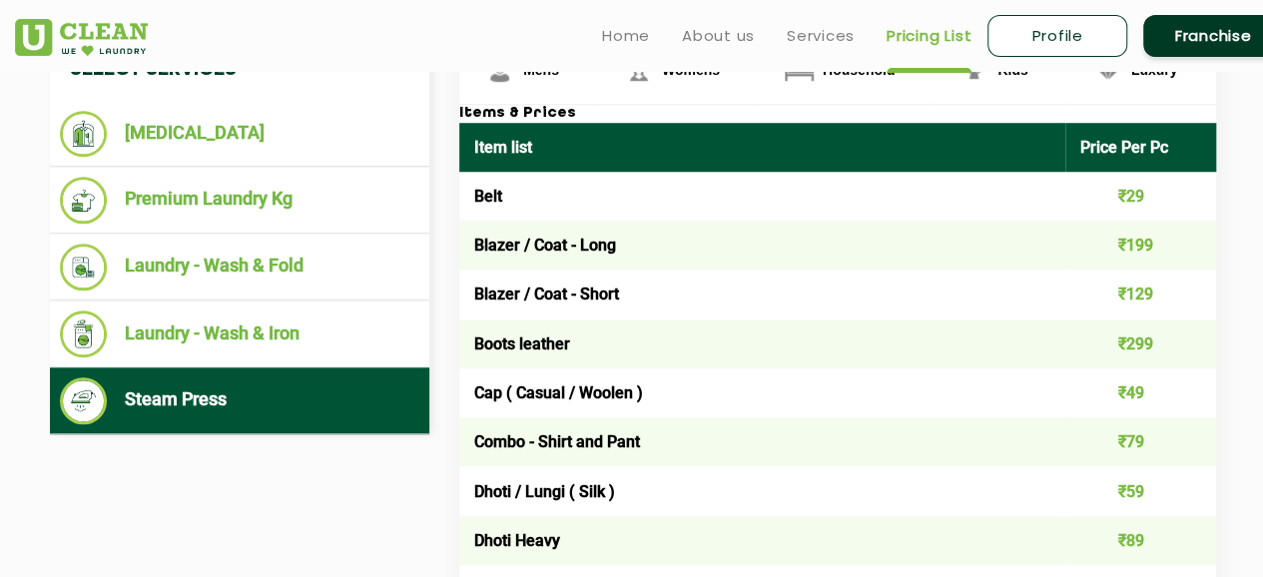
scroll to position [713, 0]
click at [297, 424] on li "Steam Press" at bounding box center [239, 400] width 359 height 47
click at [264, 424] on li "Steam Press" at bounding box center [239, 400] width 359 height 47
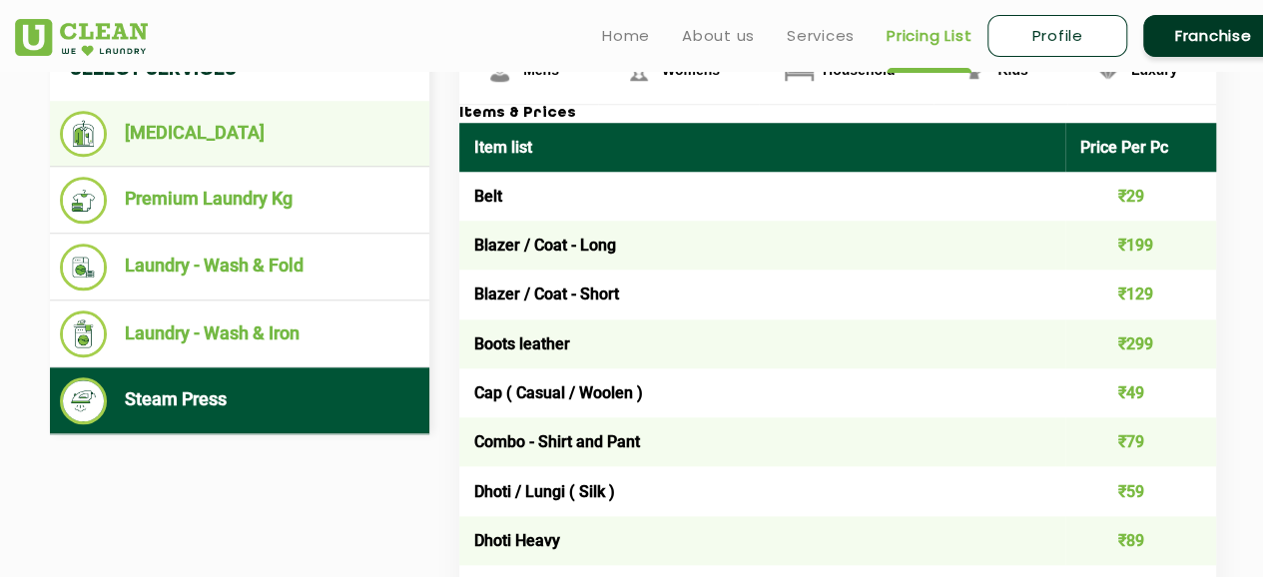
click at [264, 157] on li "[MEDICAL_DATA]" at bounding box center [239, 134] width 359 height 46
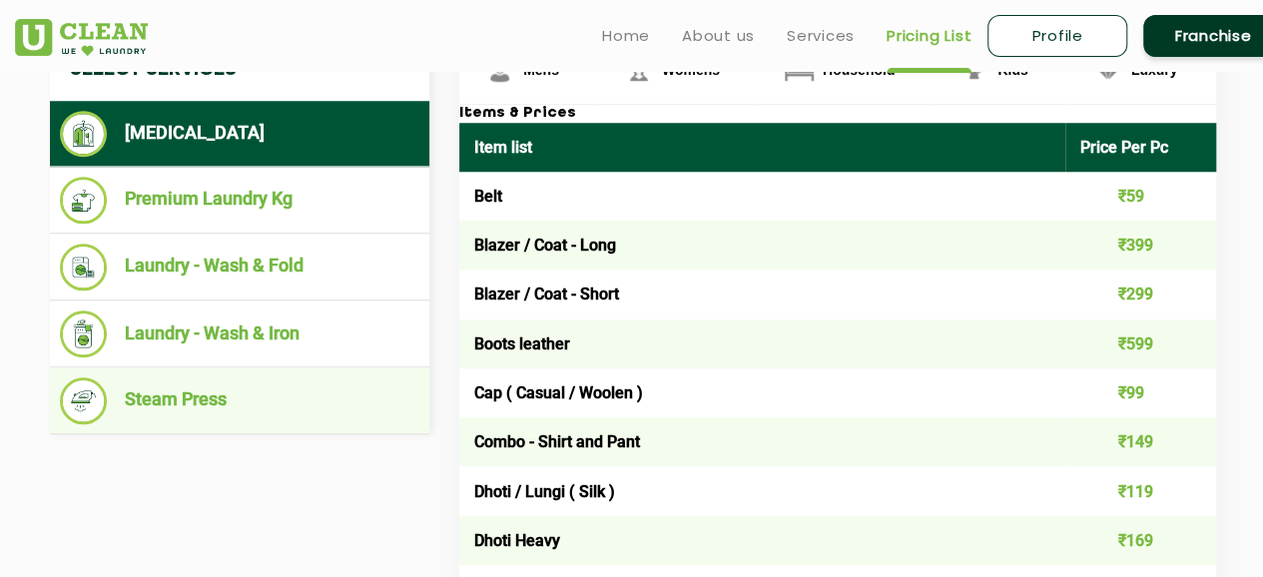
click at [215, 424] on li "Steam Press" at bounding box center [239, 400] width 359 height 47
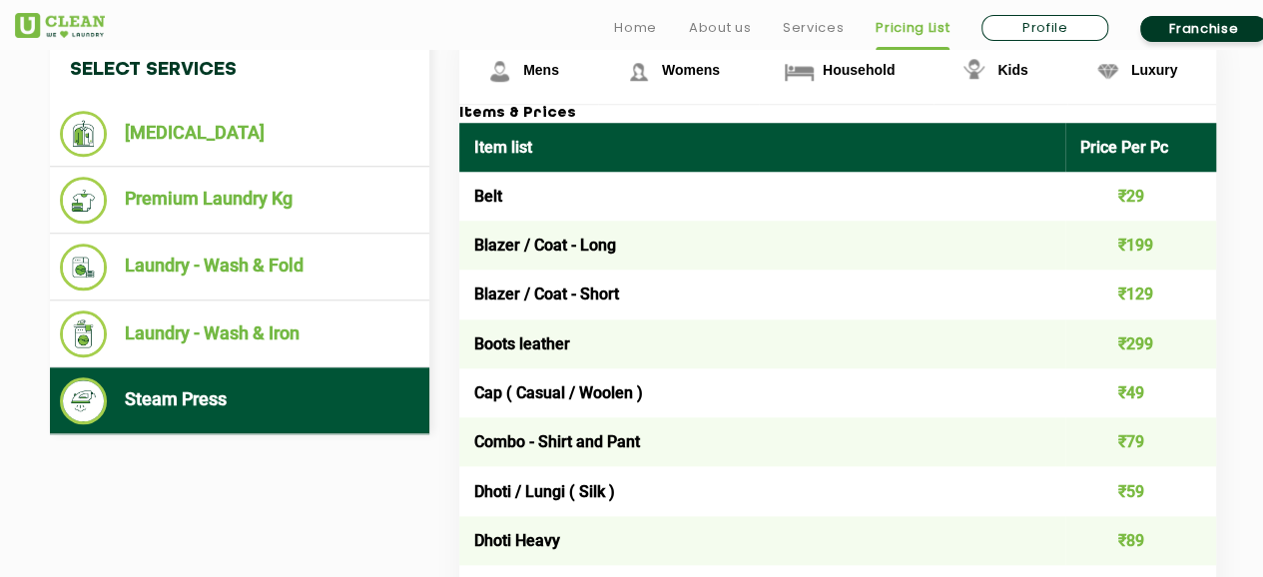
scroll to position [639, 0]
